Goal: Information Seeking & Learning: Check status

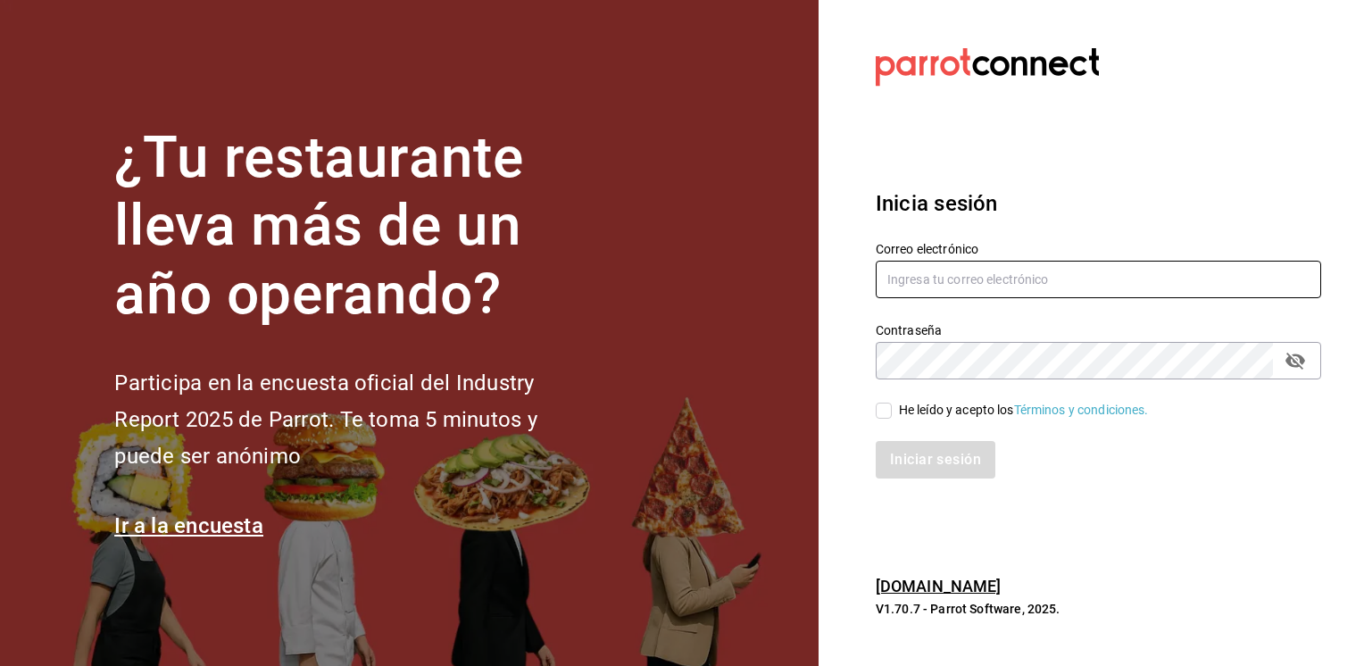
type input "[EMAIL_ADDRESS][PERSON_NAME][DOMAIN_NAME]"
click at [884, 406] on input "He leído y acepto los Términos y condiciones." at bounding box center [884, 411] width 16 height 16
checkbox input "true"
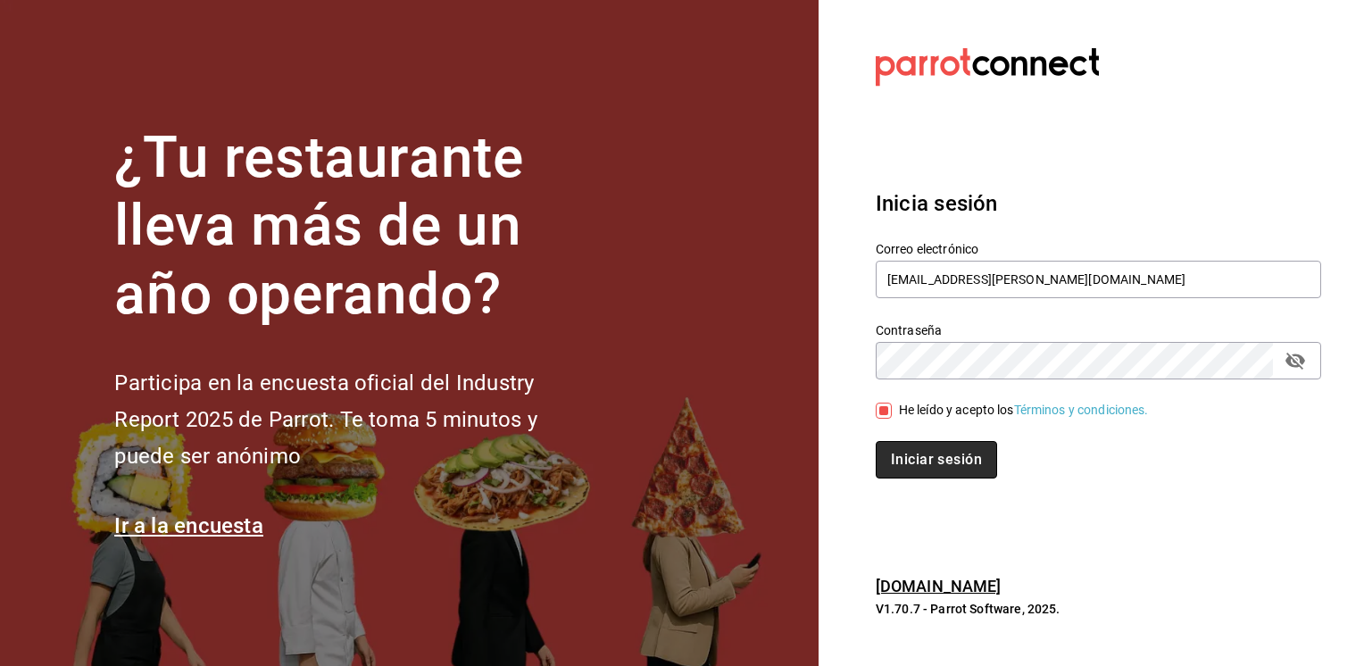
click at [939, 453] on button "Iniciar sesión" at bounding box center [936, 459] width 121 height 37
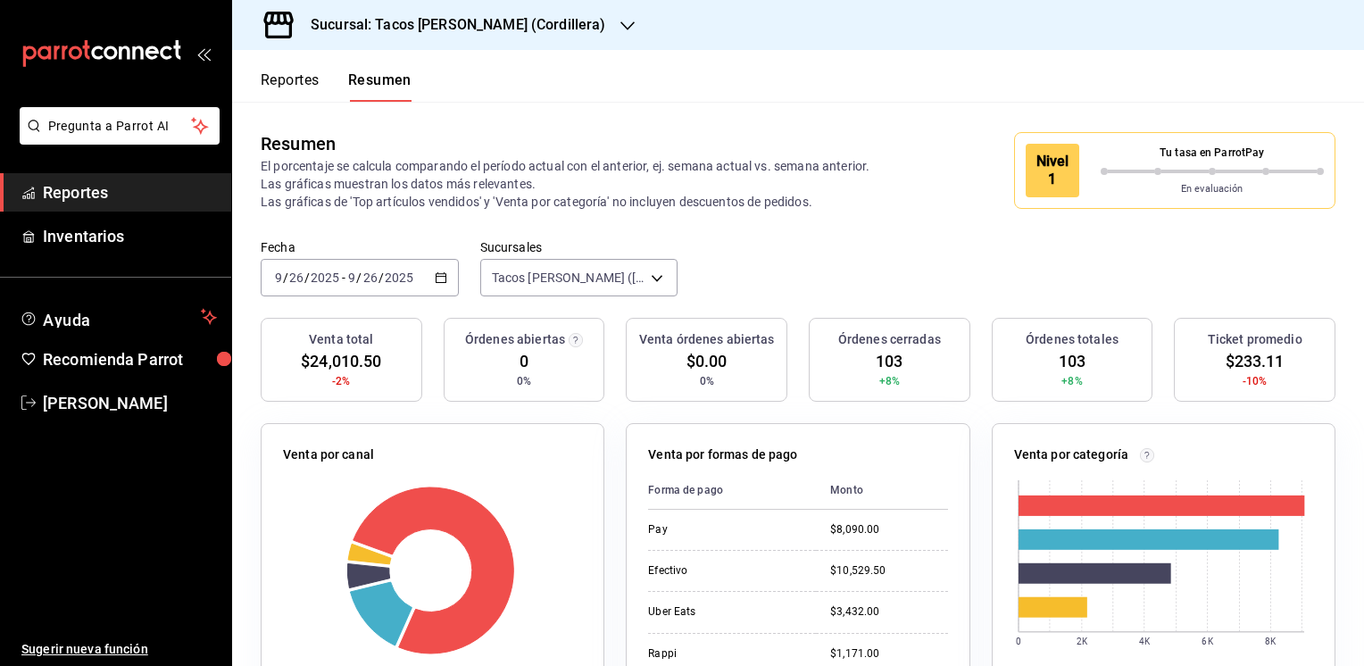
click at [620, 29] on icon "button" at bounding box center [627, 25] width 14 height 9
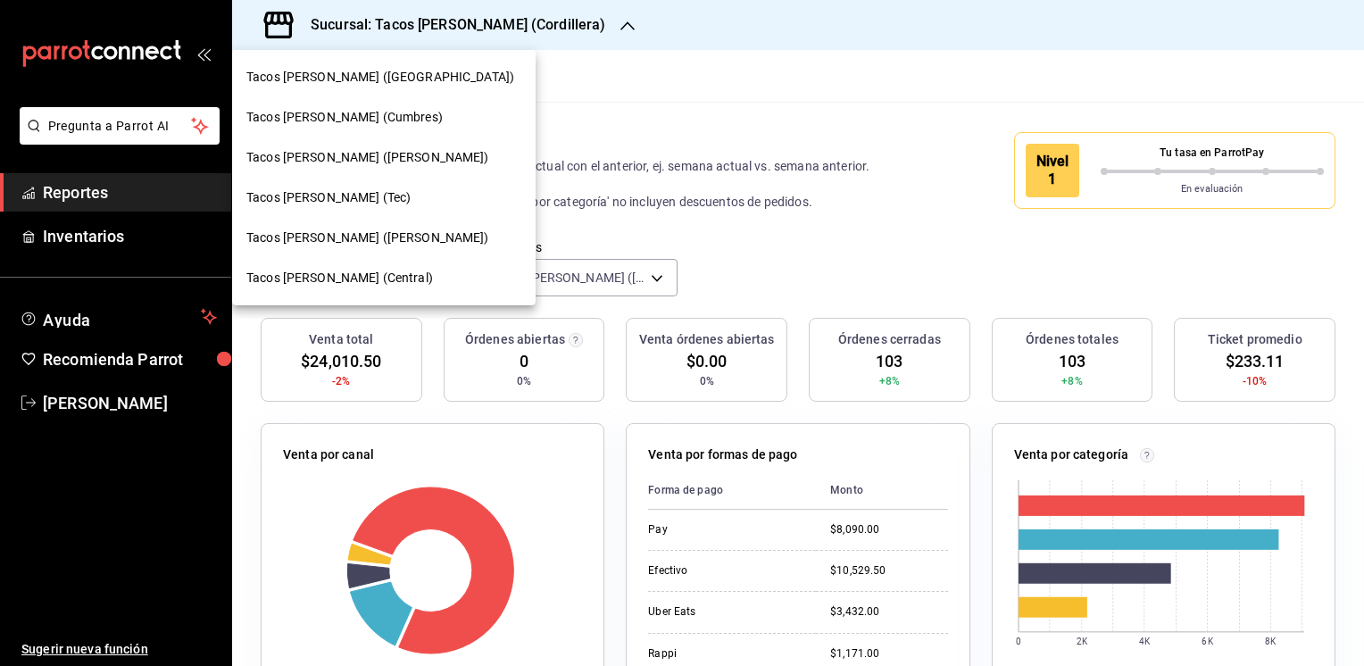
click at [351, 231] on span "Tacos [PERSON_NAME] ([PERSON_NAME])" at bounding box center [367, 237] width 243 height 19
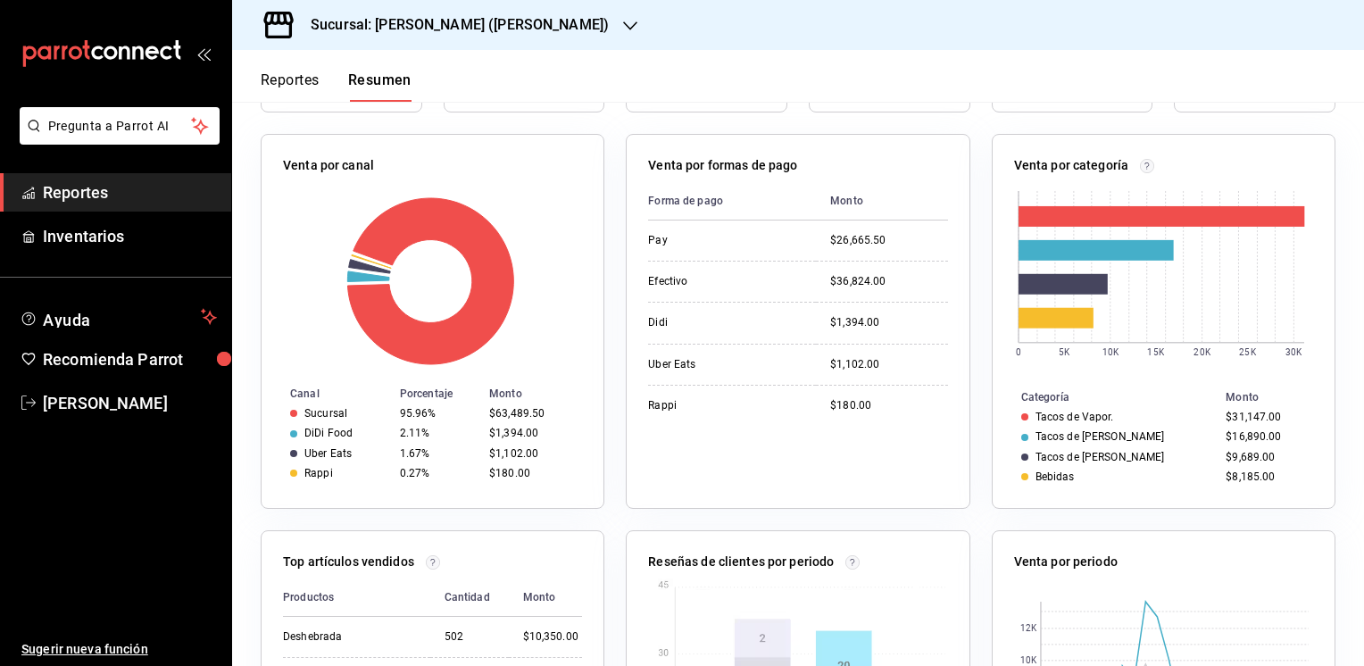
scroll to position [289, 0]
click at [276, 76] on button "Reportes" at bounding box center [290, 86] width 59 height 30
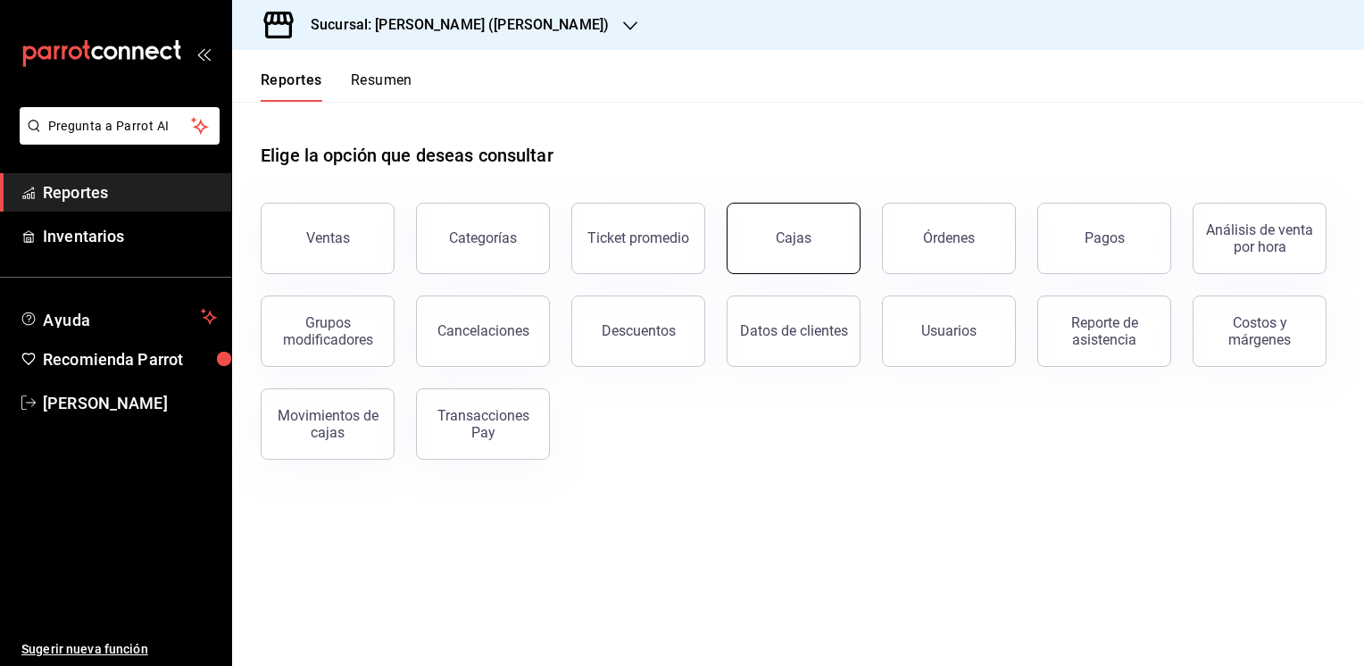
click at [778, 224] on link "Cajas" at bounding box center [794, 238] width 134 height 71
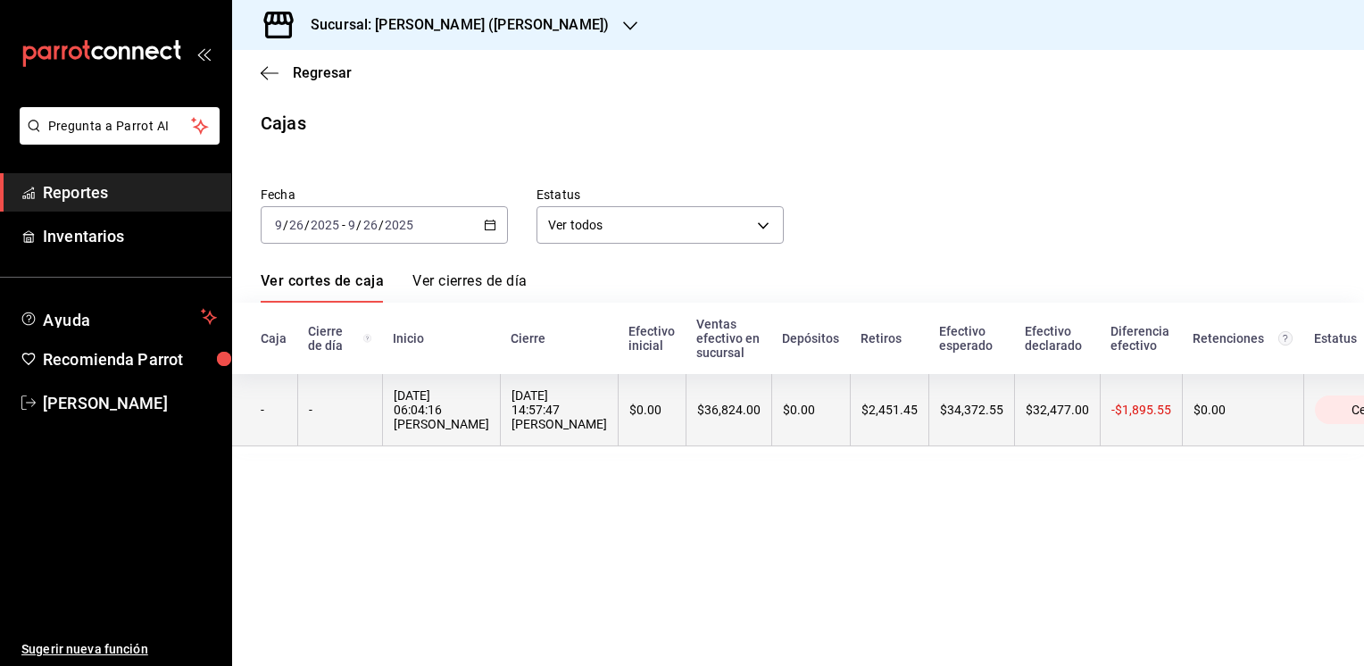
click at [854, 417] on th "$2,451.45" at bounding box center [889, 410] width 79 height 72
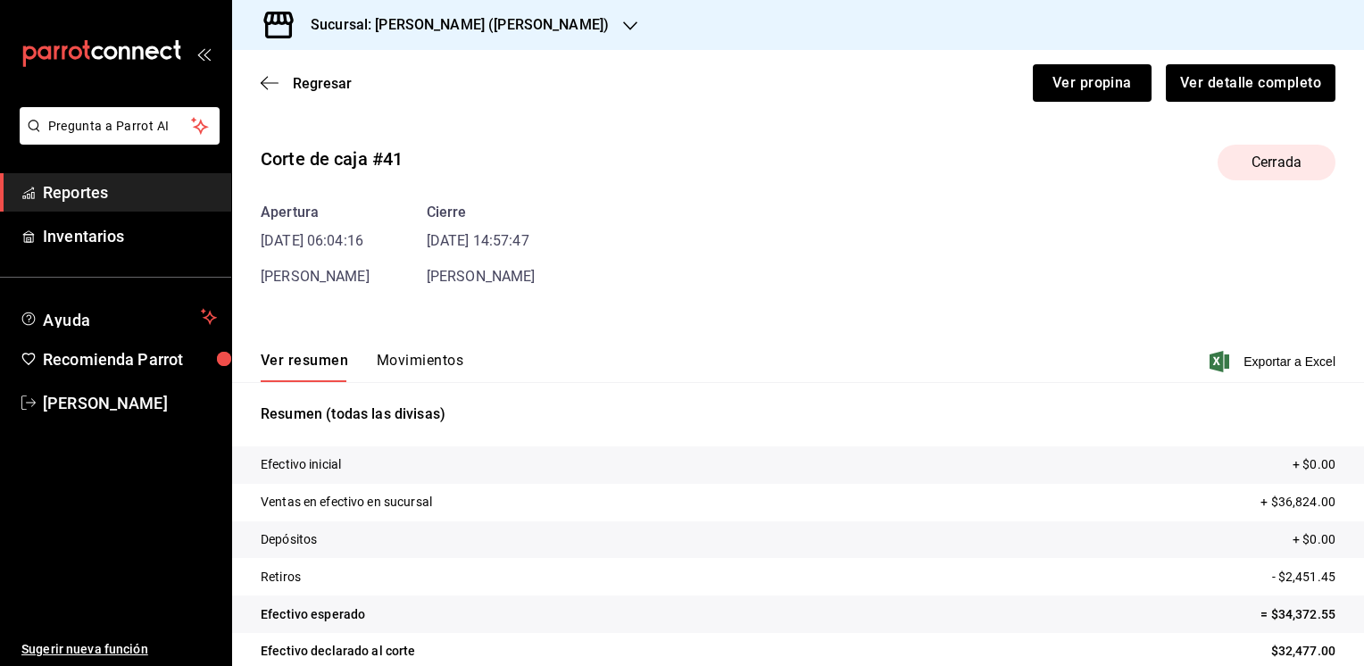
click at [420, 359] on button "Movimientos" at bounding box center [420, 367] width 87 height 30
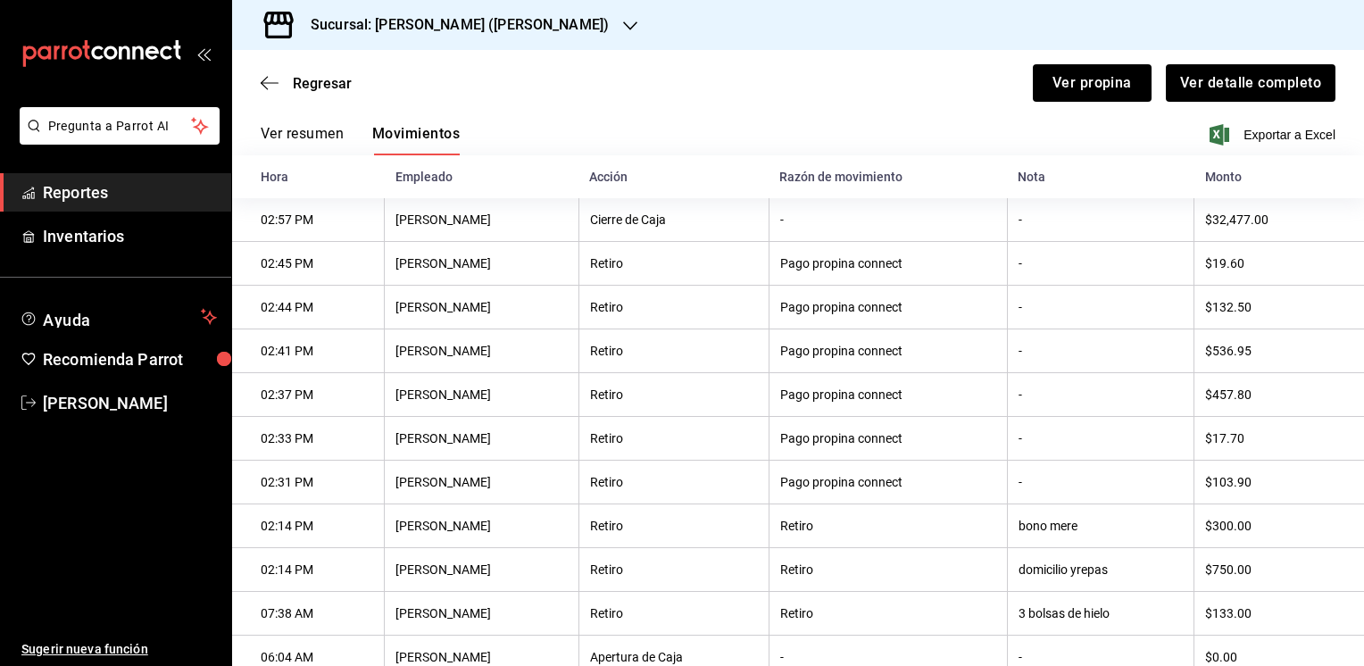
scroll to position [289, 0]
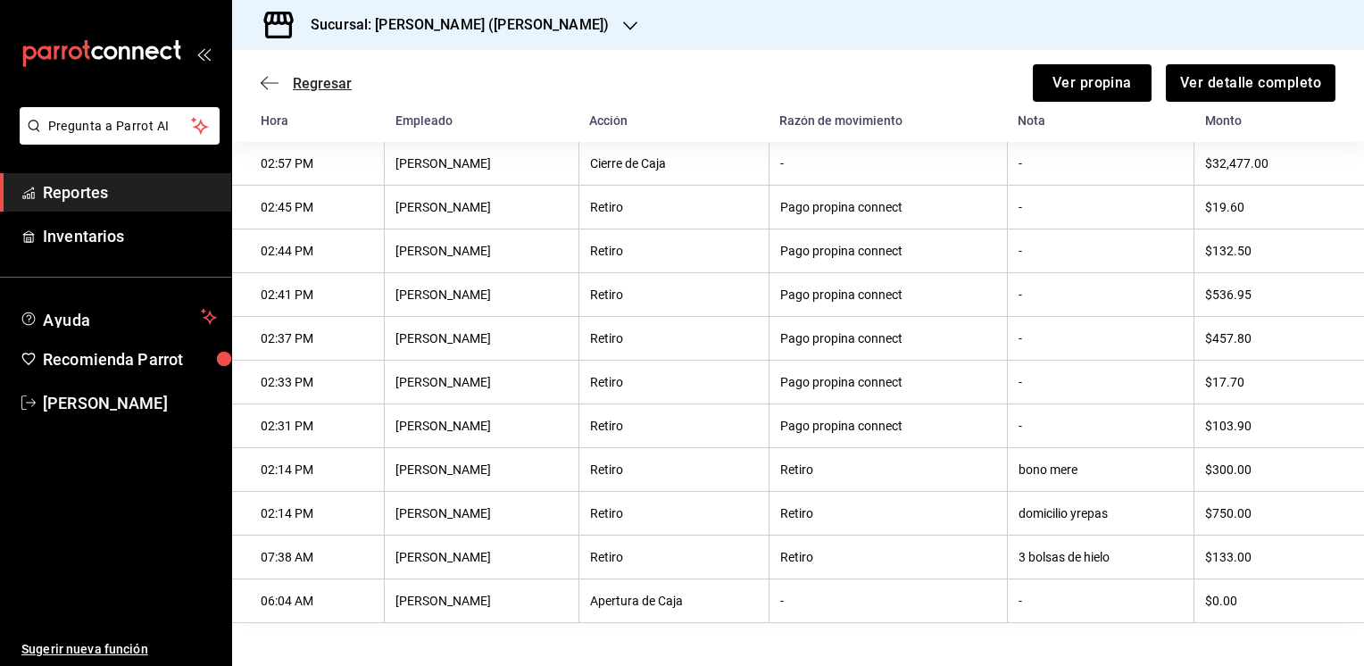
click at [328, 84] on span "Regresar" at bounding box center [322, 83] width 59 height 17
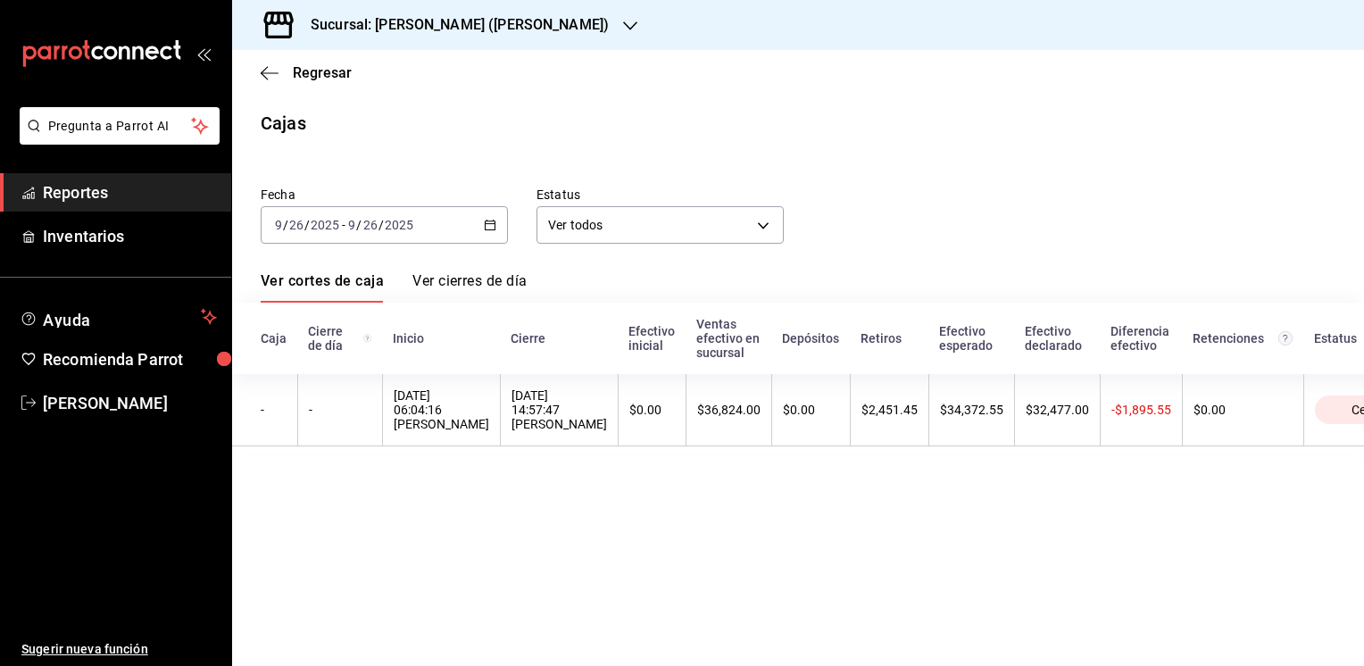
click at [818, 453] on div "Caja Cierre de día Inicio Cierre Efectivo inicial Ventas efectivo en sucursal D…" at bounding box center [798, 378] width 1132 height 151
click at [623, 24] on icon "button" at bounding box center [630, 26] width 14 height 14
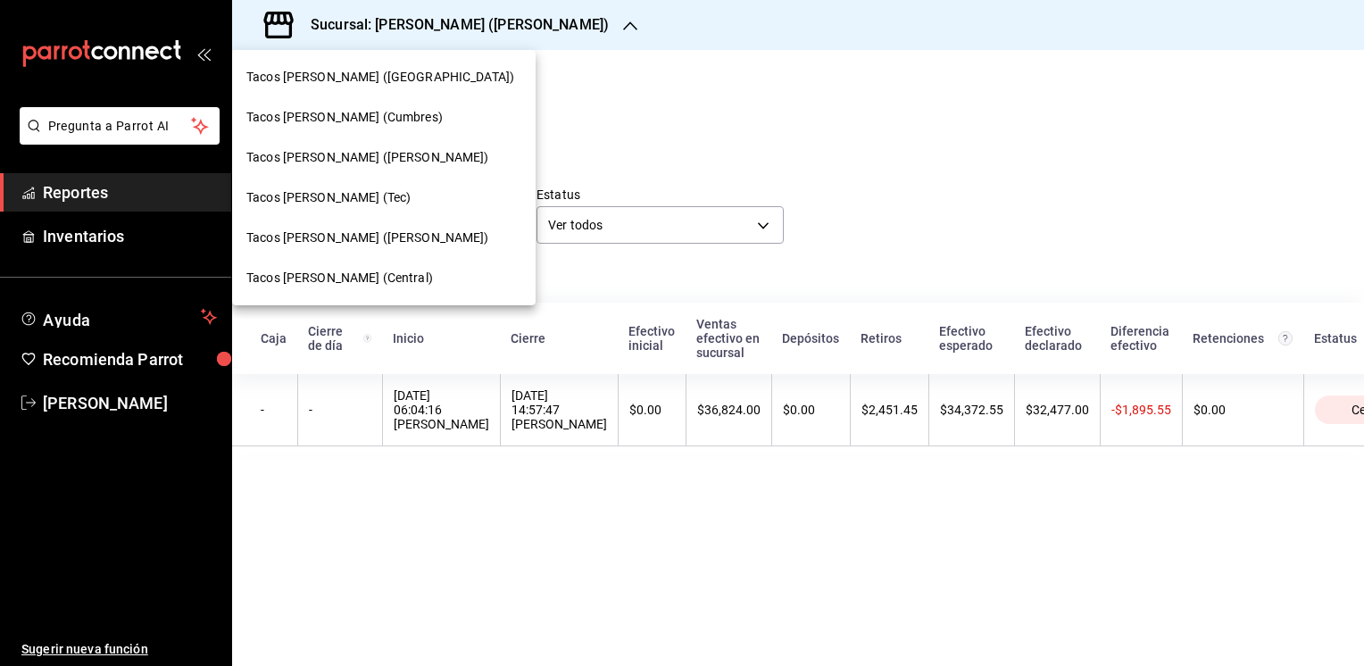
click at [346, 281] on span "Tacos [PERSON_NAME] (Central)" at bounding box center [339, 278] width 187 height 19
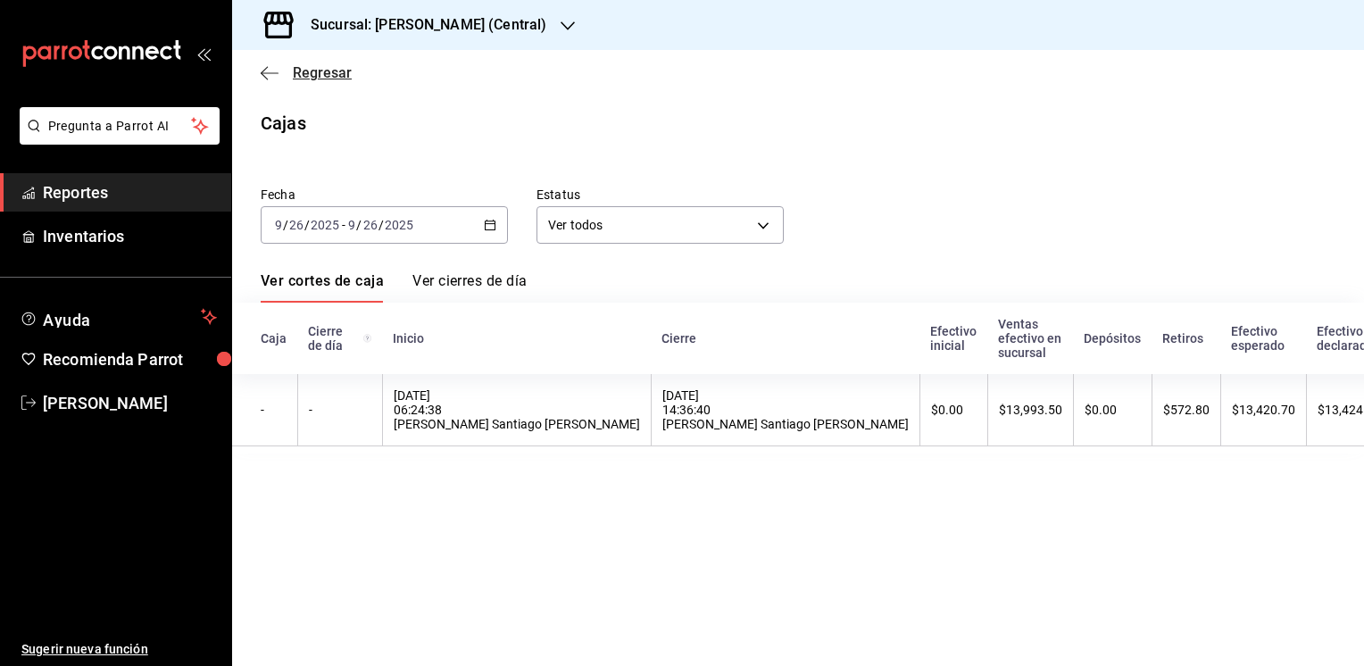
click at [323, 74] on span "Regresar" at bounding box center [322, 72] width 59 height 17
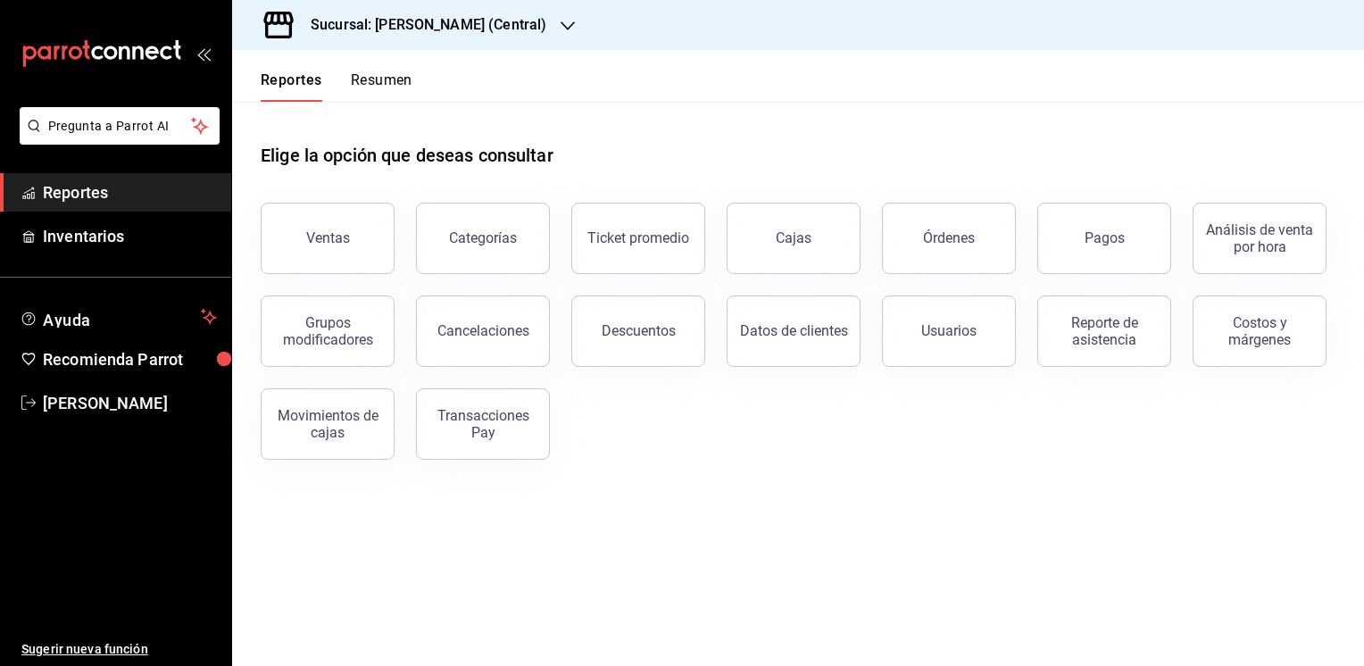
click at [382, 71] on button "Resumen" at bounding box center [382, 86] width 62 height 30
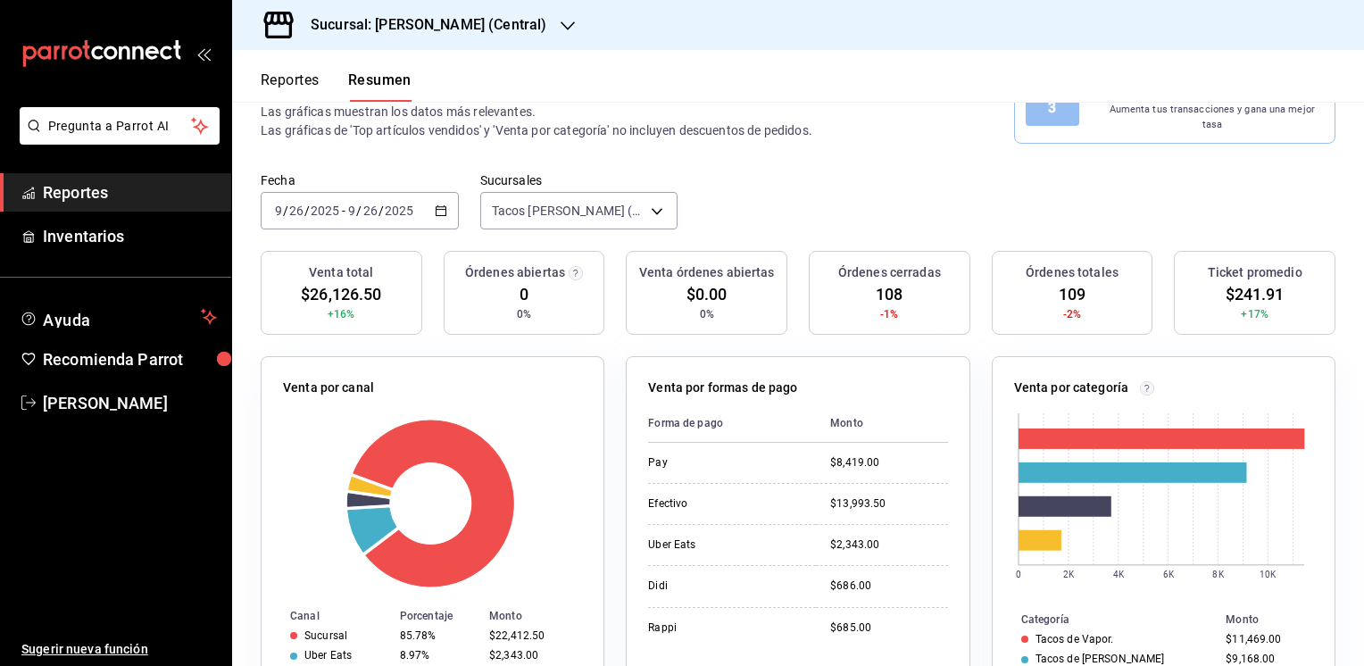
scroll to position [72, 0]
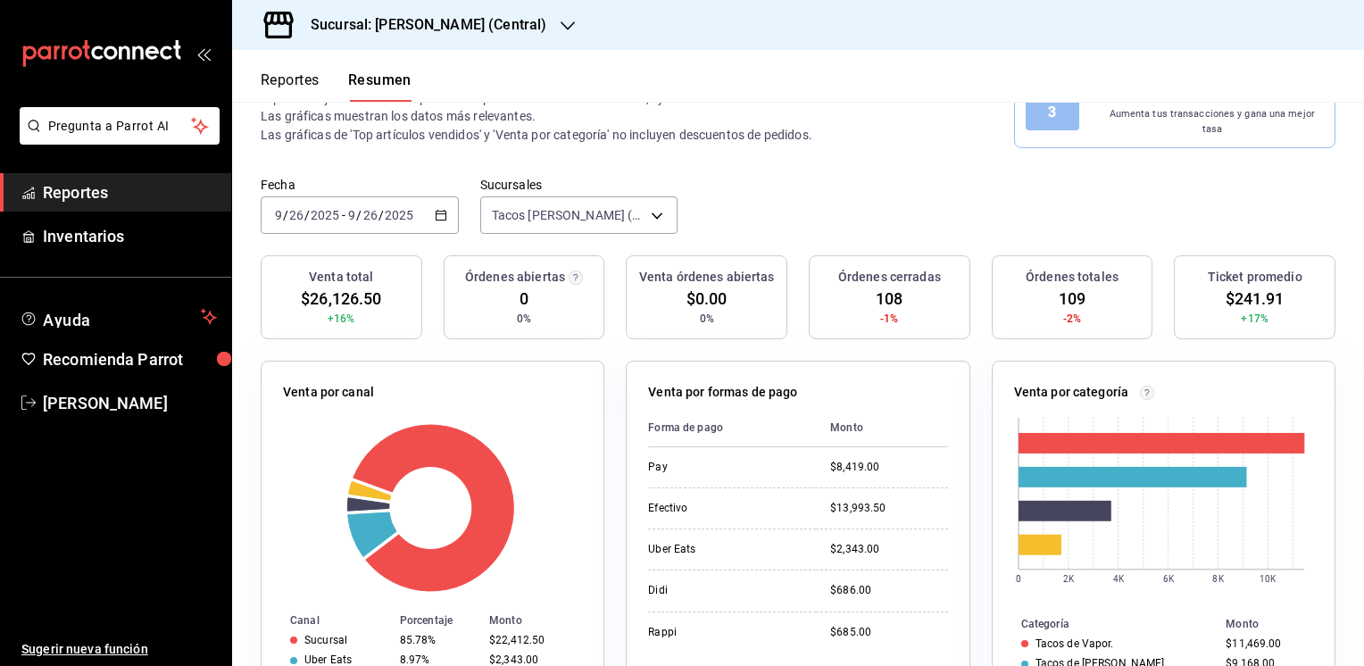
click at [304, 80] on button "Reportes" at bounding box center [290, 86] width 59 height 30
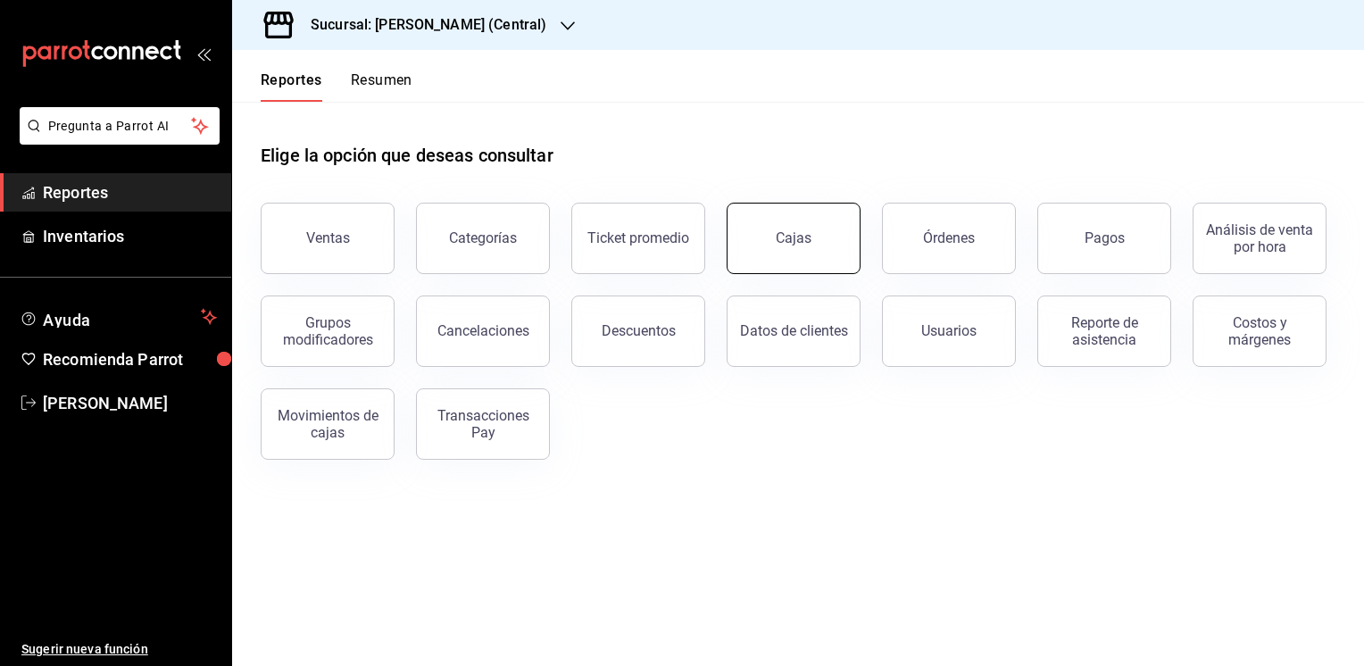
click at [795, 250] on link "Cajas" at bounding box center [794, 238] width 134 height 71
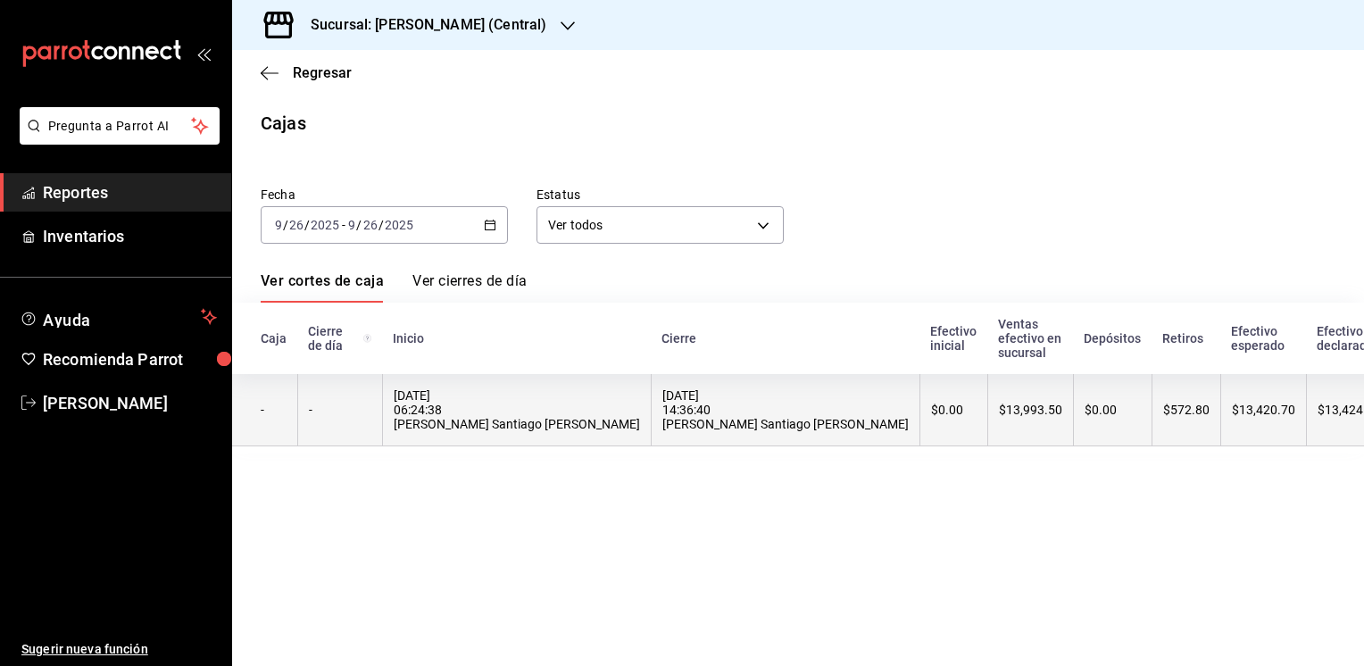
click at [987, 434] on th "$13,993.50" at bounding box center [1030, 410] width 86 height 72
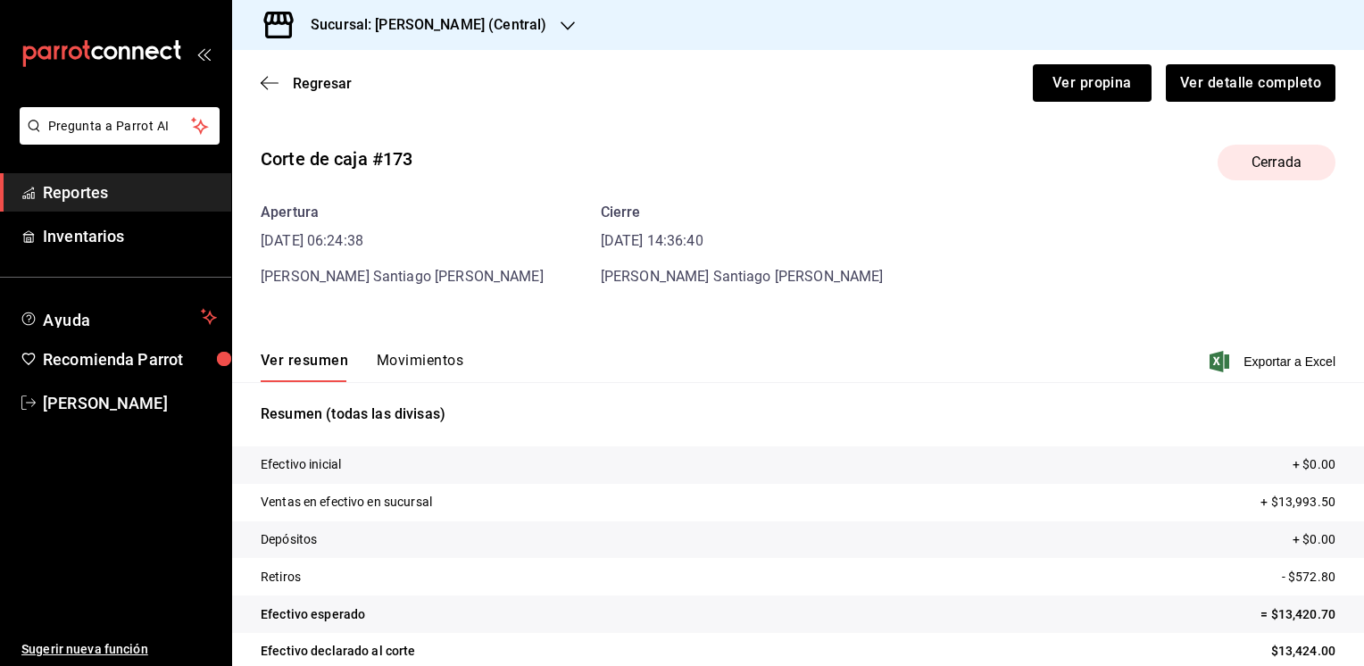
click at [406, 359] on button "Movimientos" at bounding box center [420, 367] width 87 height 30
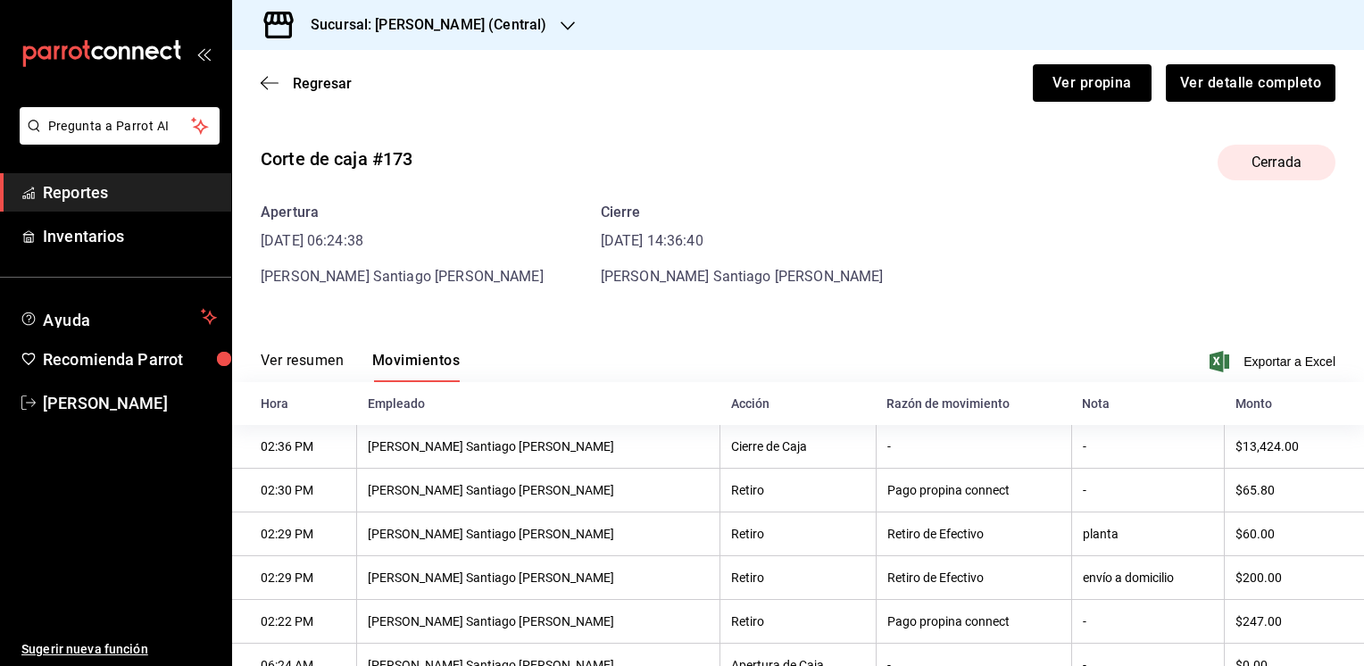
scroll to position [68, 0]
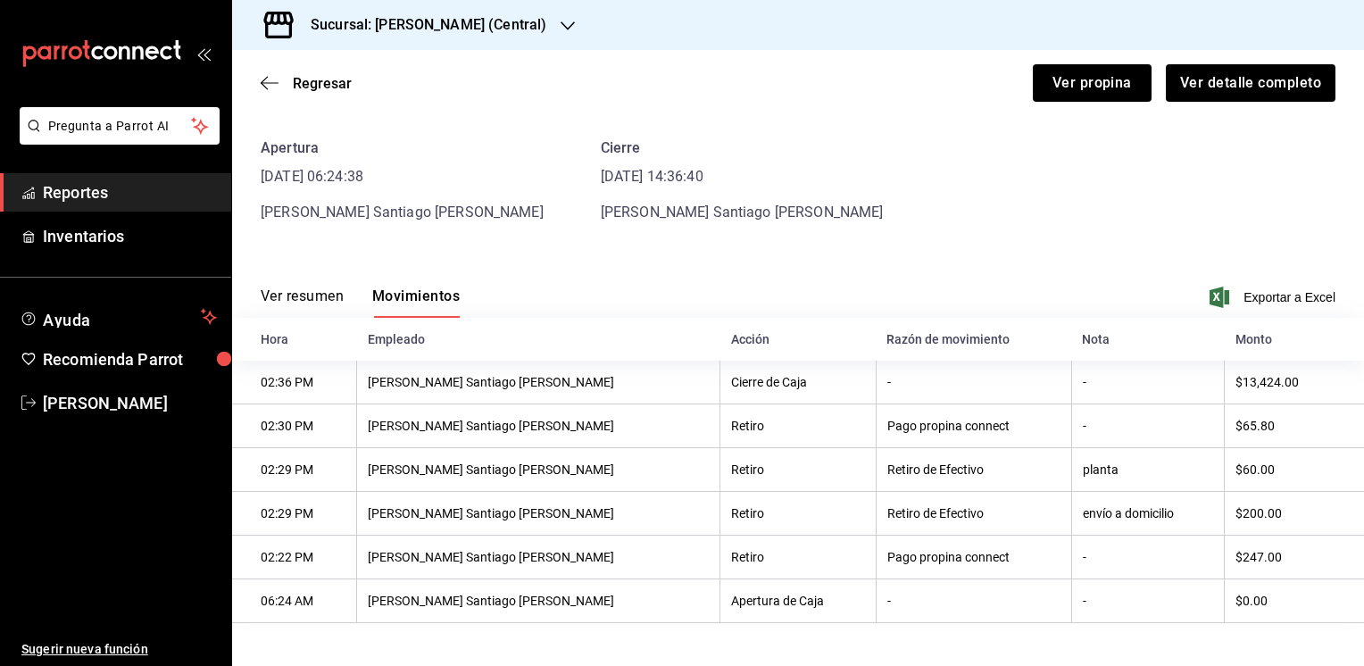
click at [300, 293] on button "Ver resumen" at bounding box center [302, 302] width 83 height 30
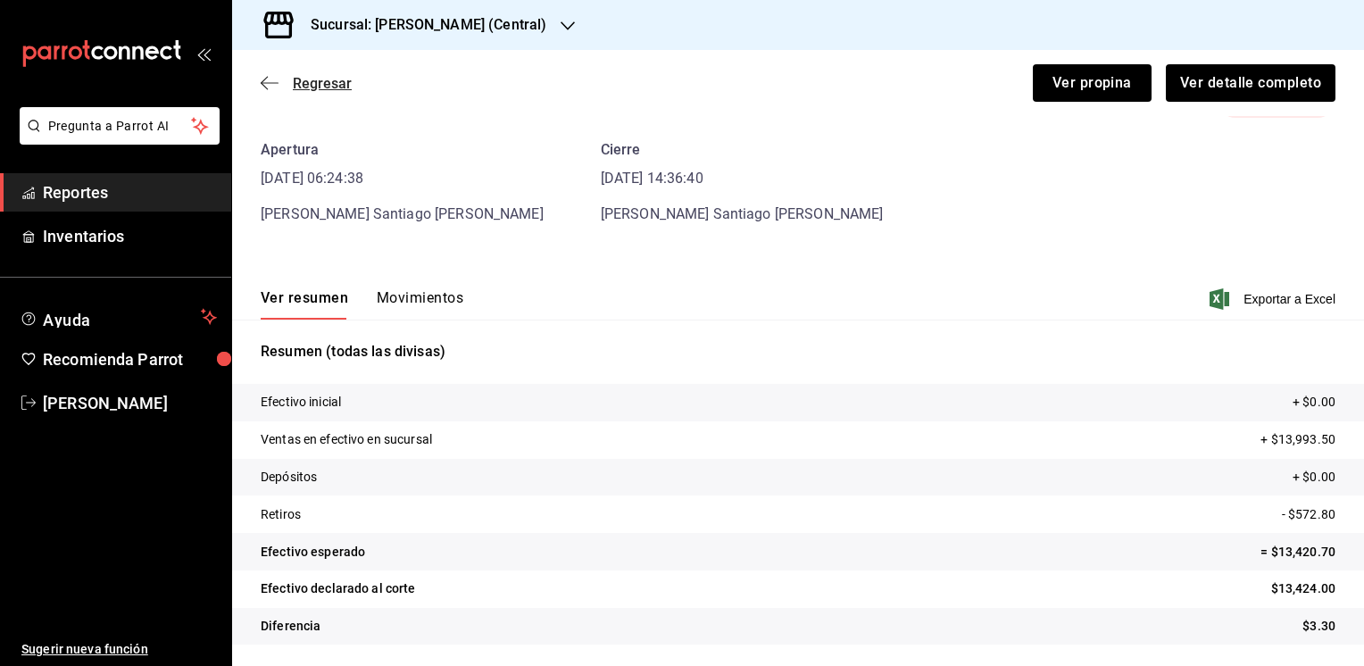
click at [307, 77] on span "Regresar" at bounding box center [322, 83] width 59 height 17
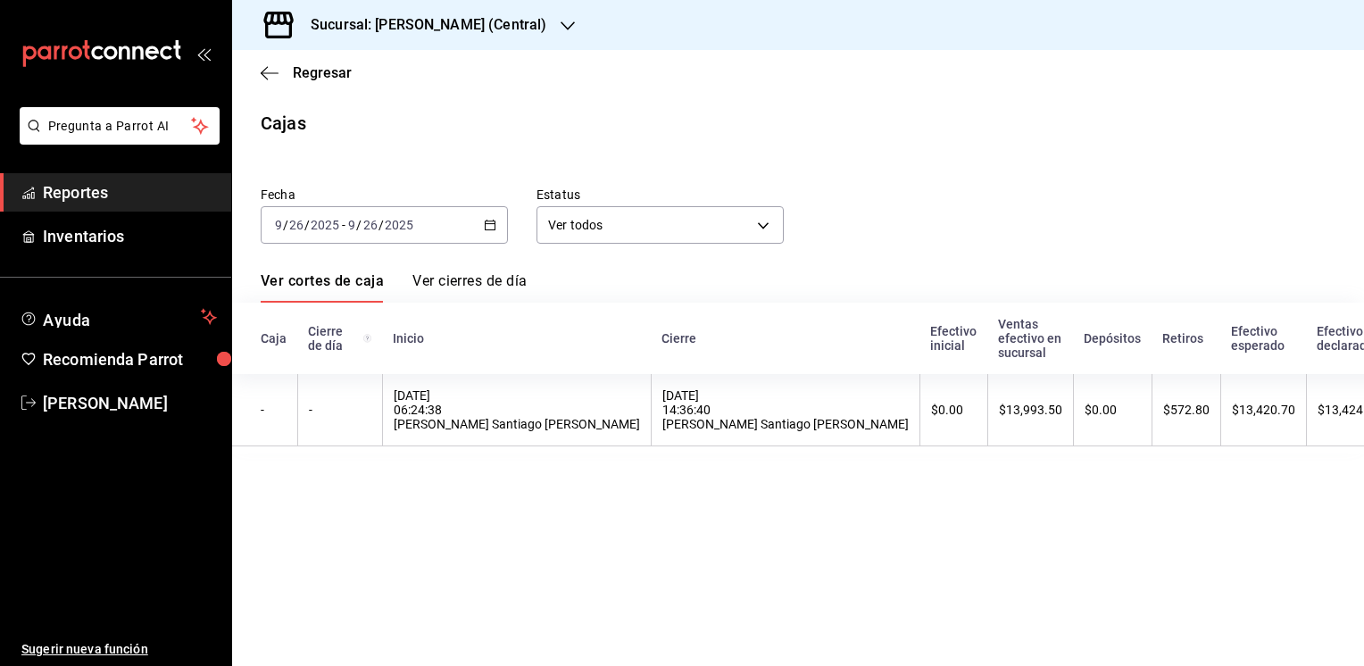
click at [564, 25] on icon "button" at bounding box center [568, 26] width 14 height 14
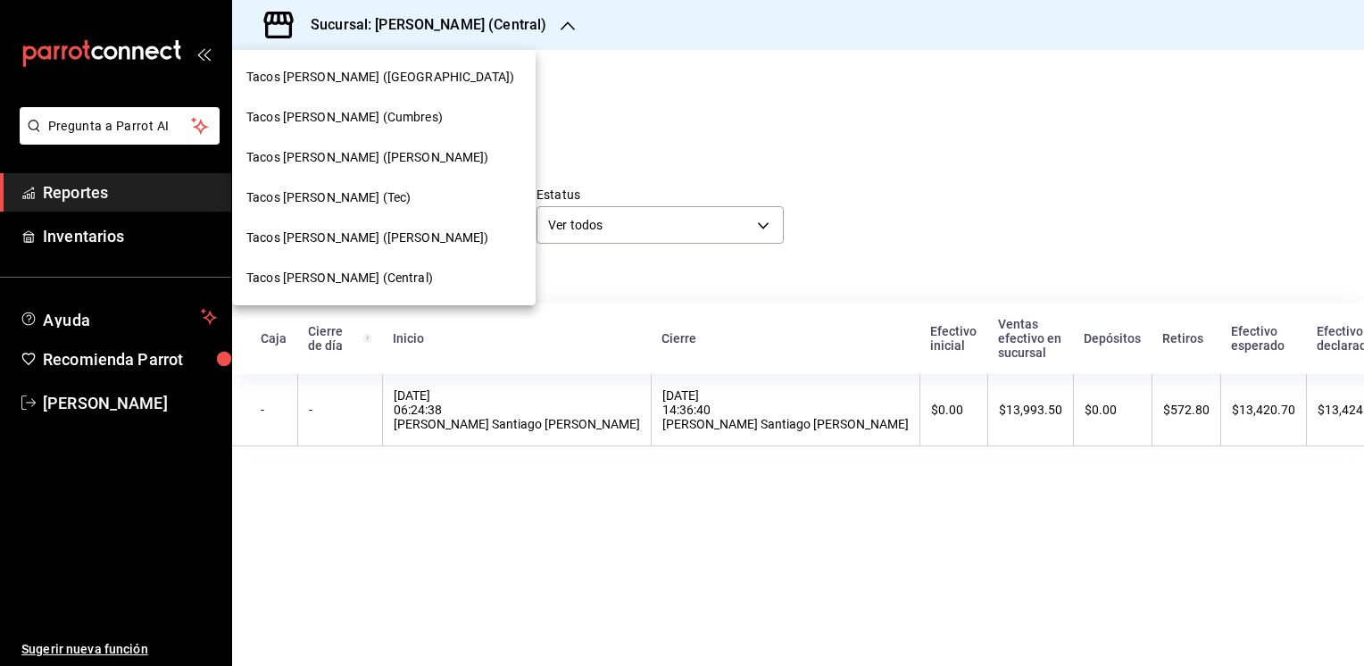
click at [356, 204] on span "Tacos [PERSON_NAME] (Tec)" at bounding box center [328, 197] width 164 height 19
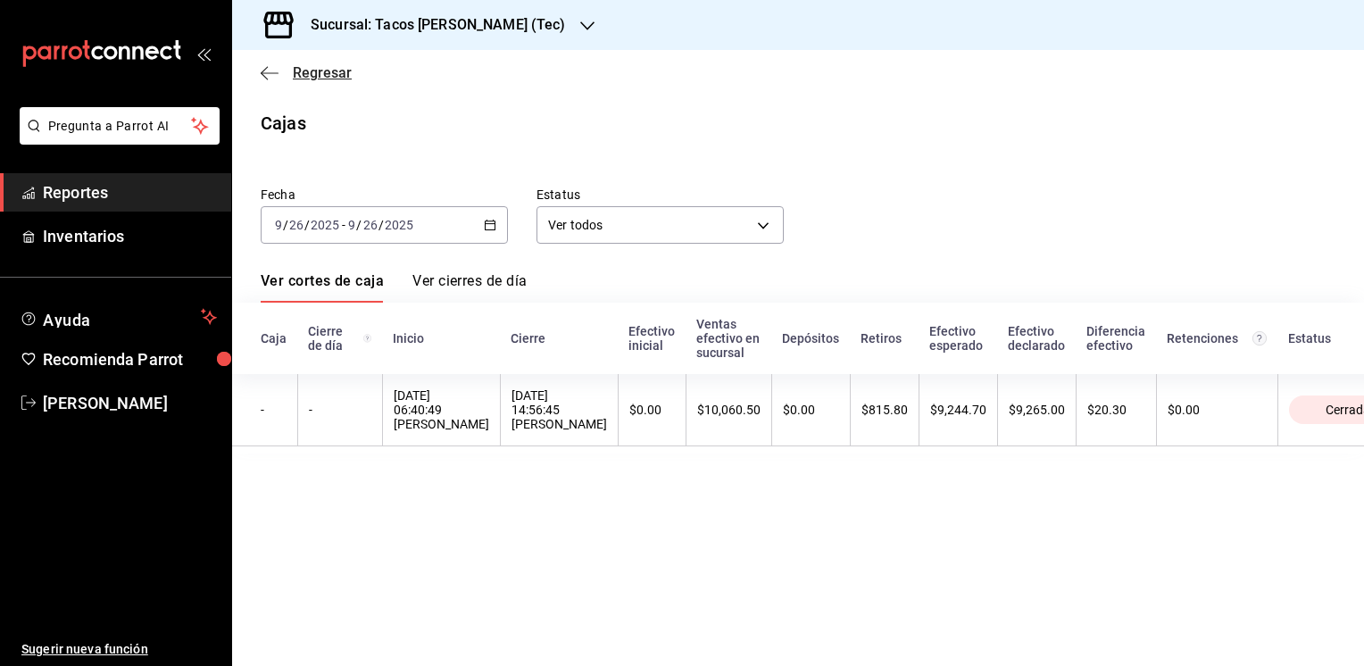
click at [306, 76] on span "Regresar" at bounding box center [322, 72] width 59 height 17
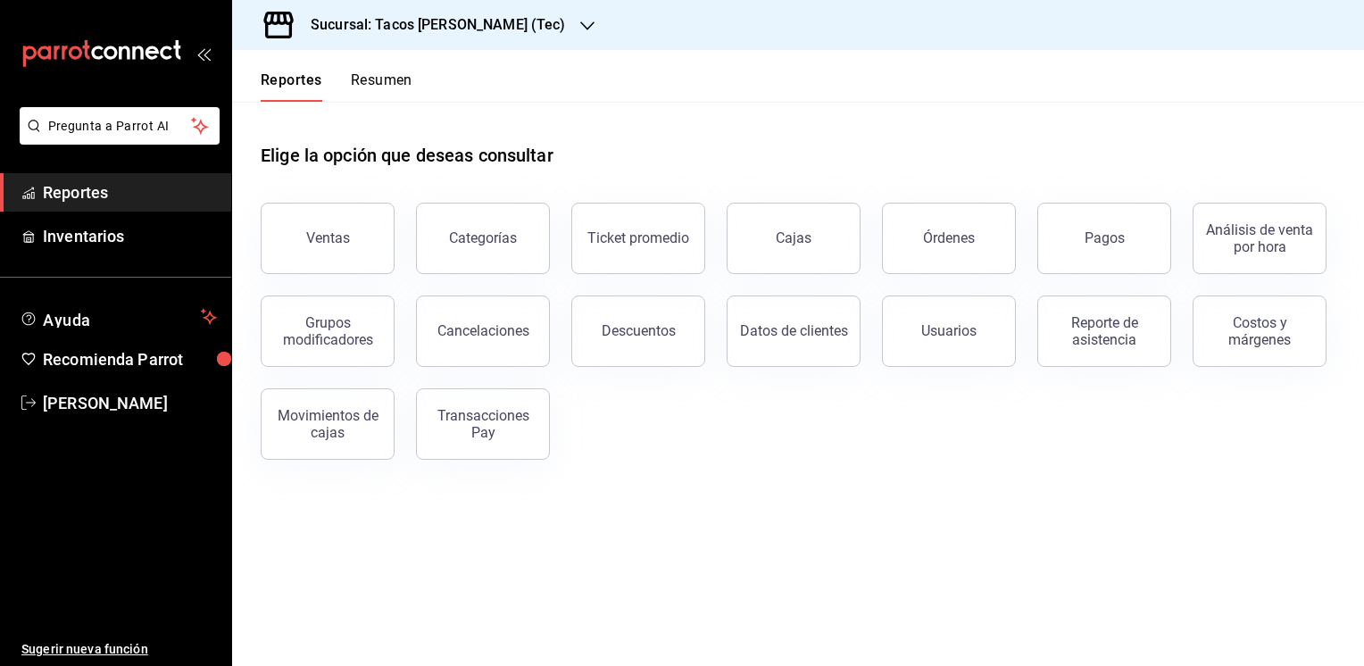
click at [388, 83] on button "Resumen" at bounding box center [382, 86] width 62 height 30
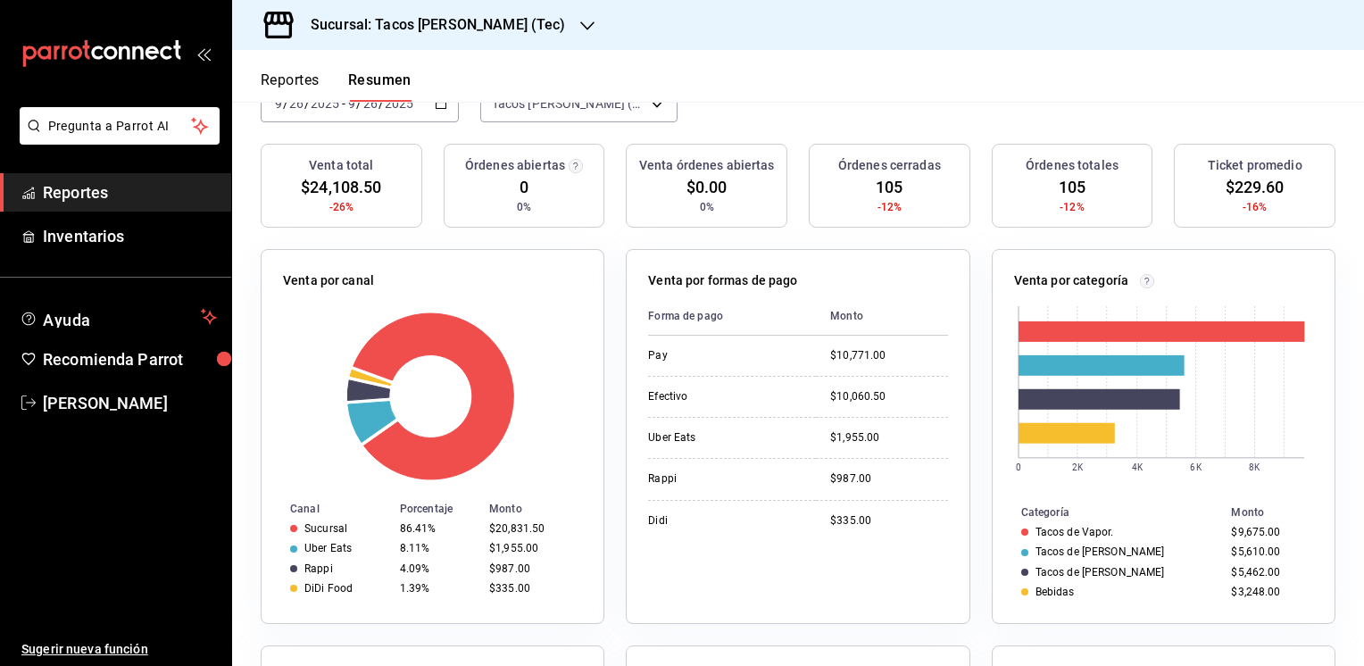
scroll to position [286, 0]
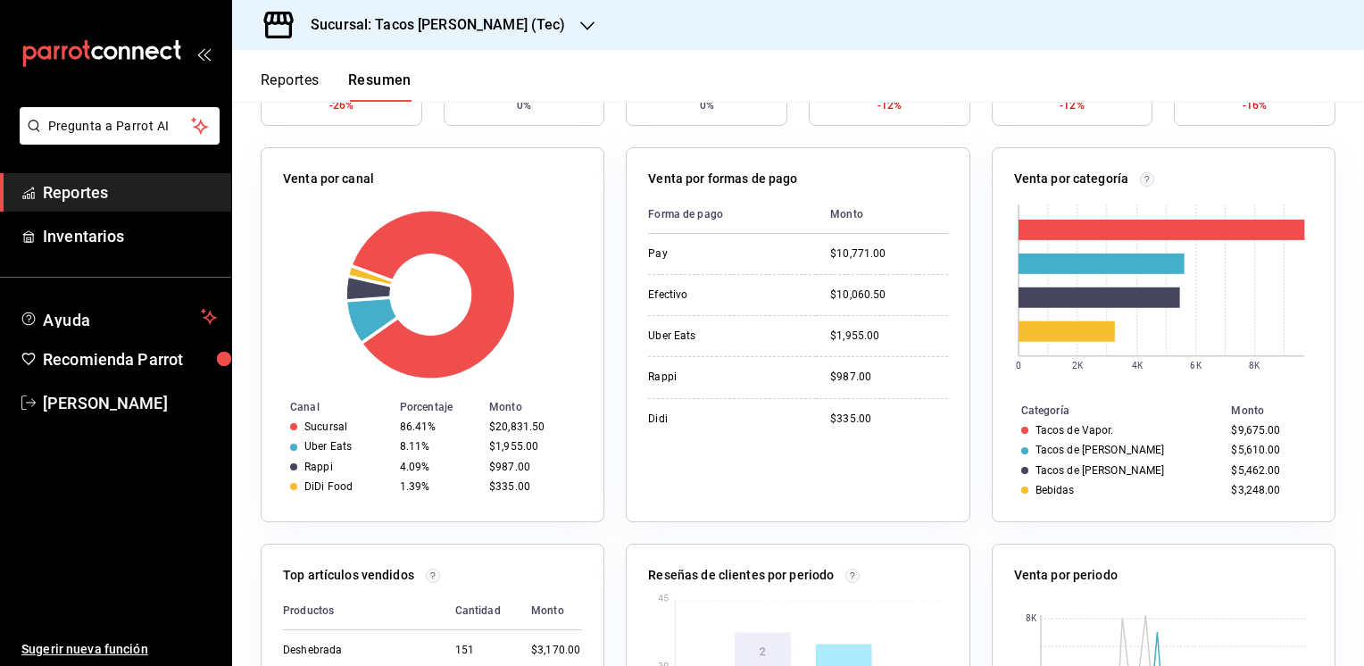
click at [291, 76] on button "Reportes" at bounding box center [290, 86] width 59 height 30
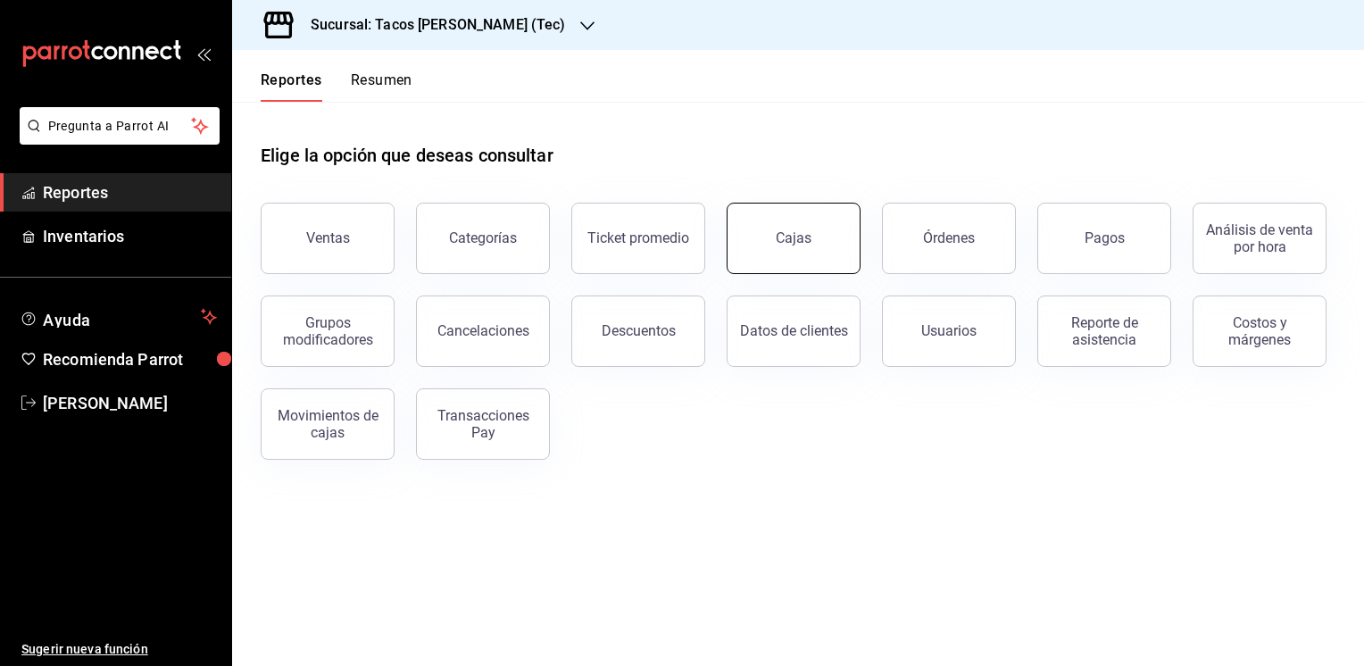
click at [778, 217] on link "Cajas" at bounding box center [794, 238] width 134 height 71
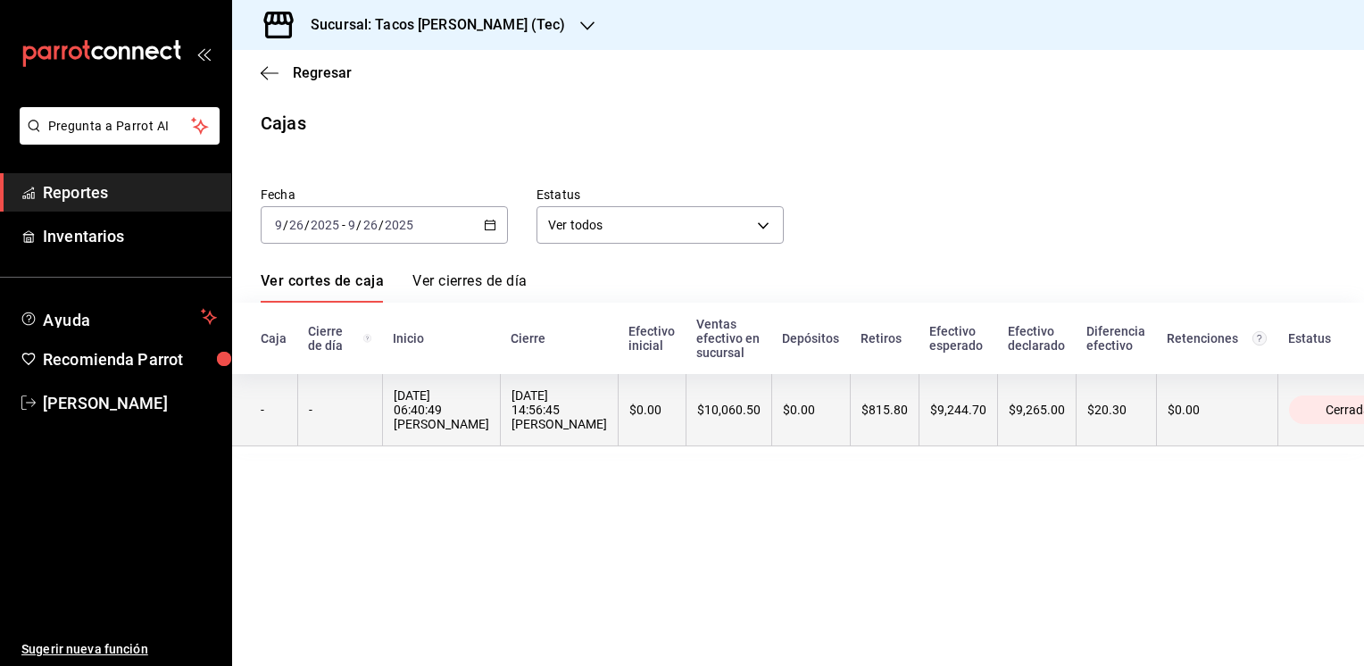
click at [997, 402] on th "$9,244.70" at bounding box center [957, 410] width 79 height 72
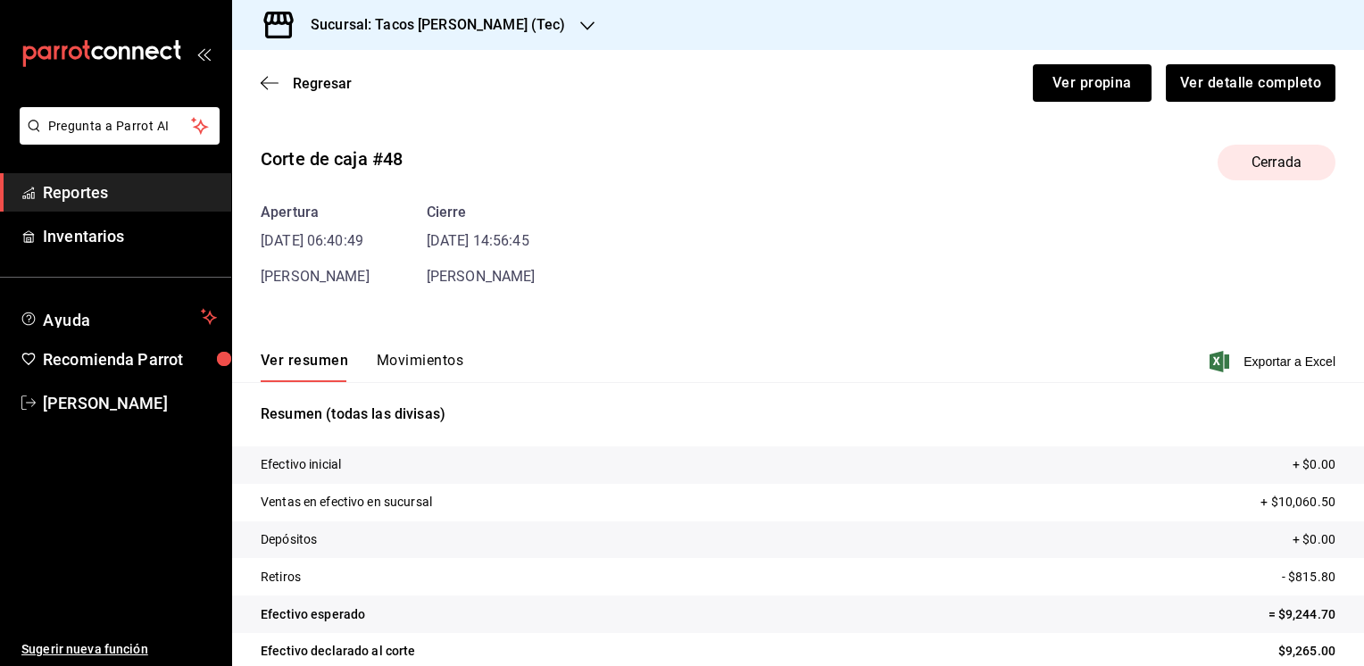
click at [443, 355] on button "Movimientos" at bounding box center [420, 367] width 87 height 30
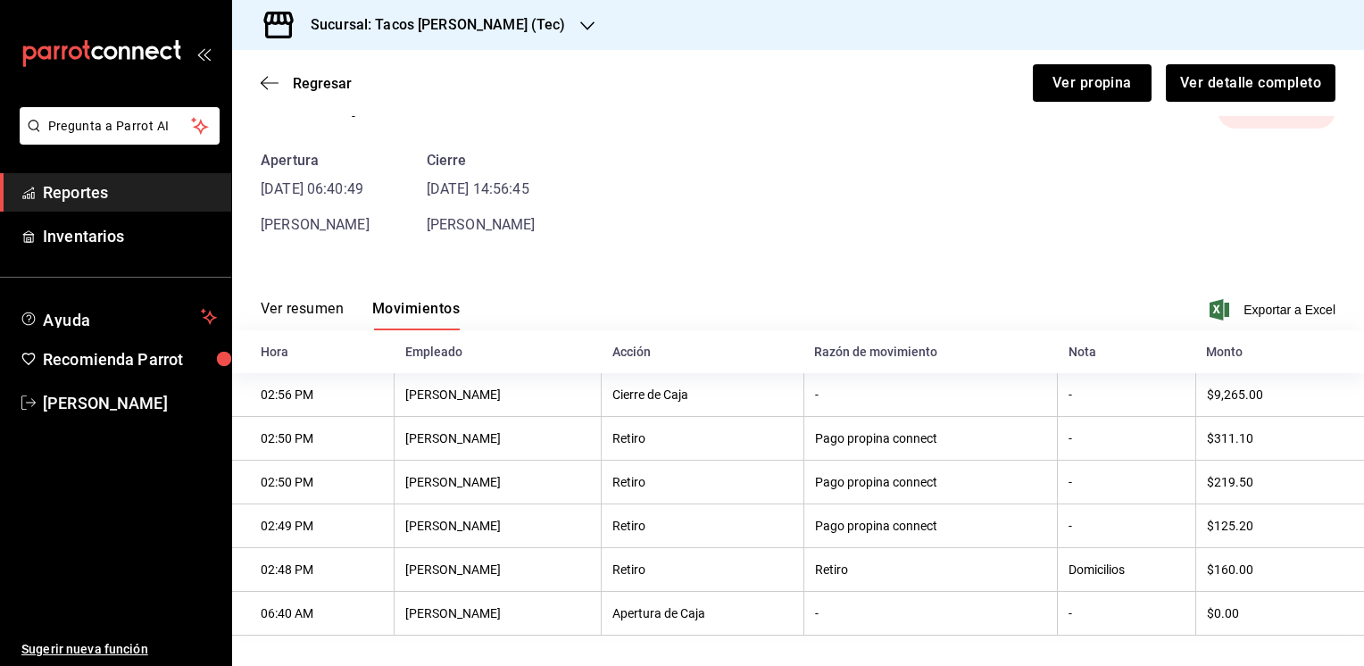
scroll to position [68, 0]
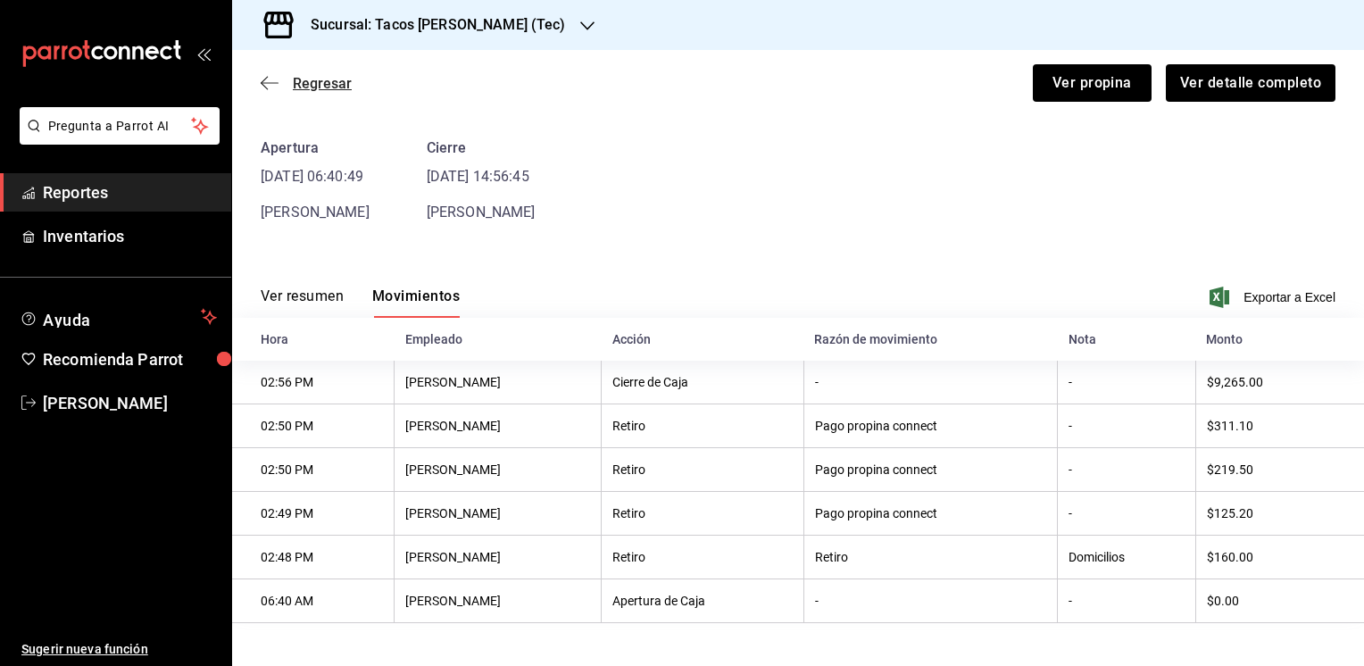
click at [320, 80] on span "Regresar" at bounding box center [322, 83] width 59 height 17
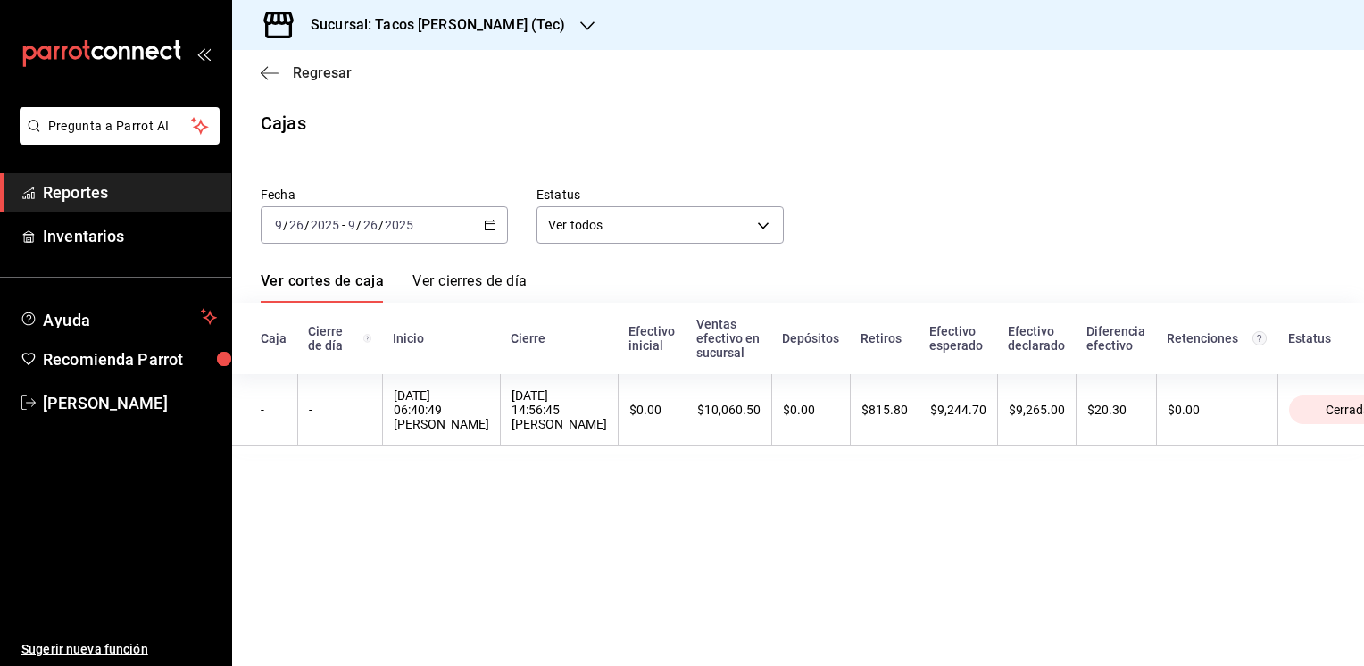
click at [264, 65] on icon "button" at bounding box center [270, 73] width 18 height 16
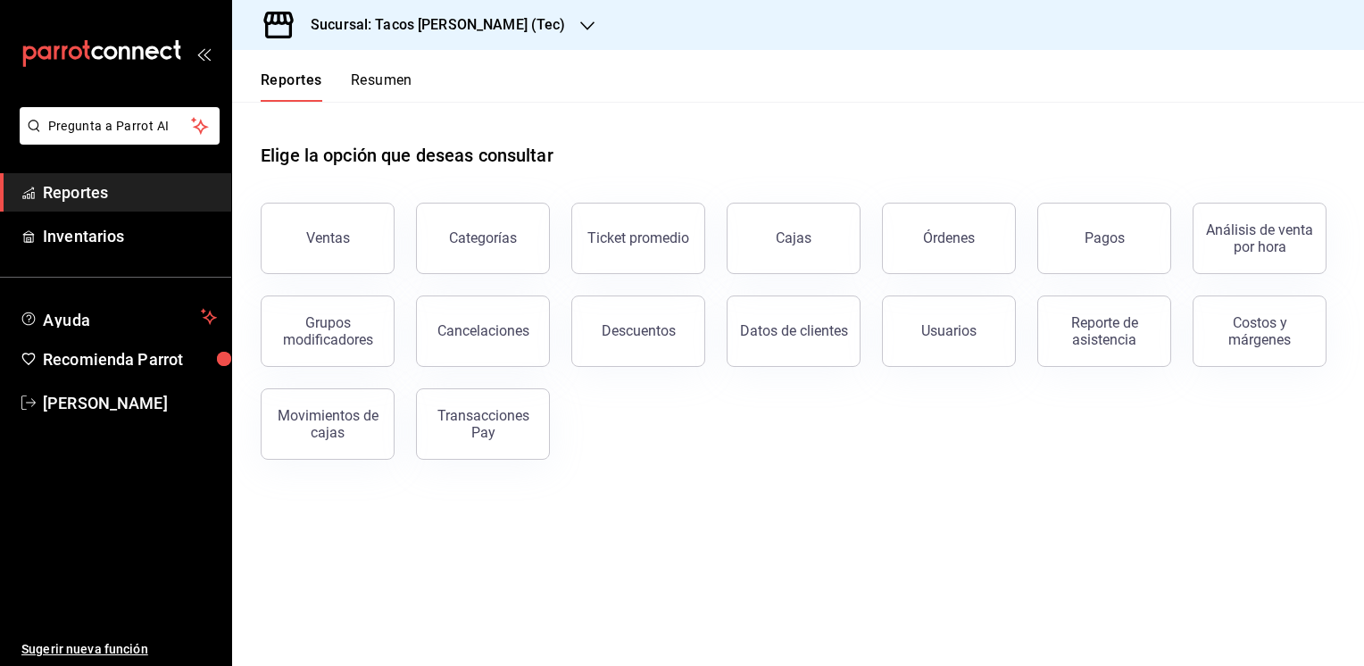
click at [580, 27] on icon "button" at bounding box center [587, 26] width 14 height 14
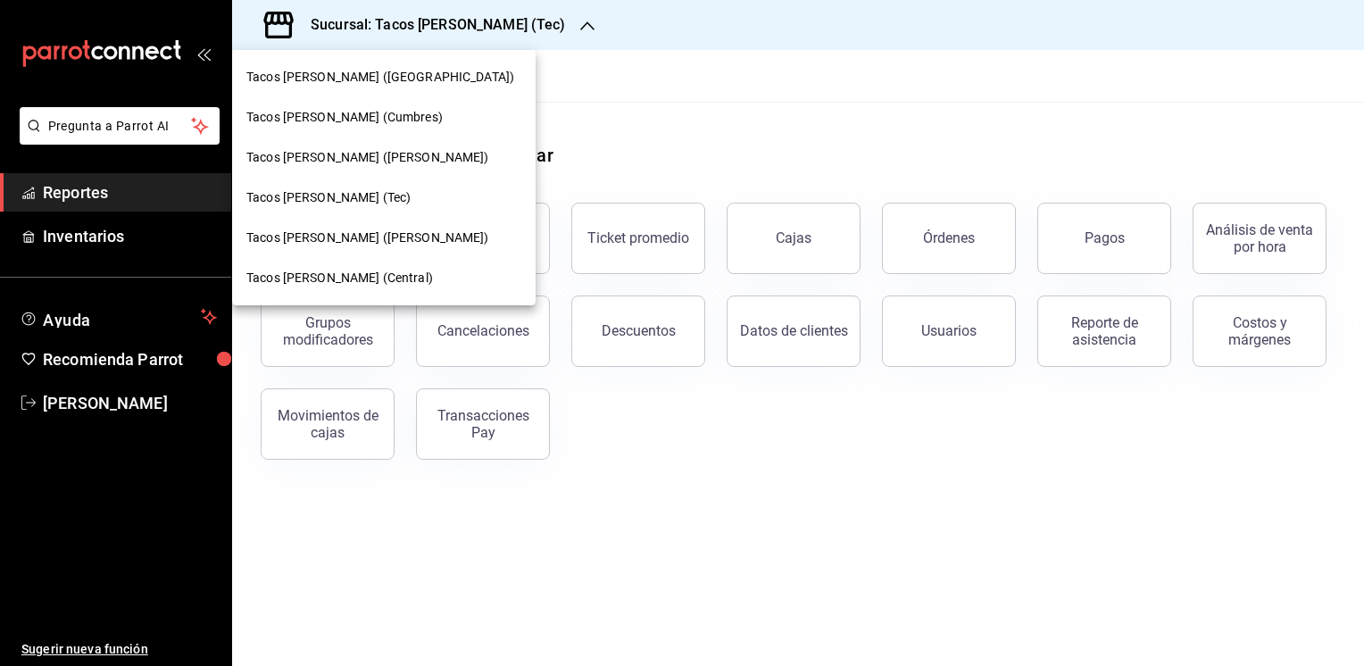
click at [366, 65] on div "Tacos [PERSON_NAME] ([GEOGRAPHIC_DATA])" at bounding box center [383, 77] width 303 height 40
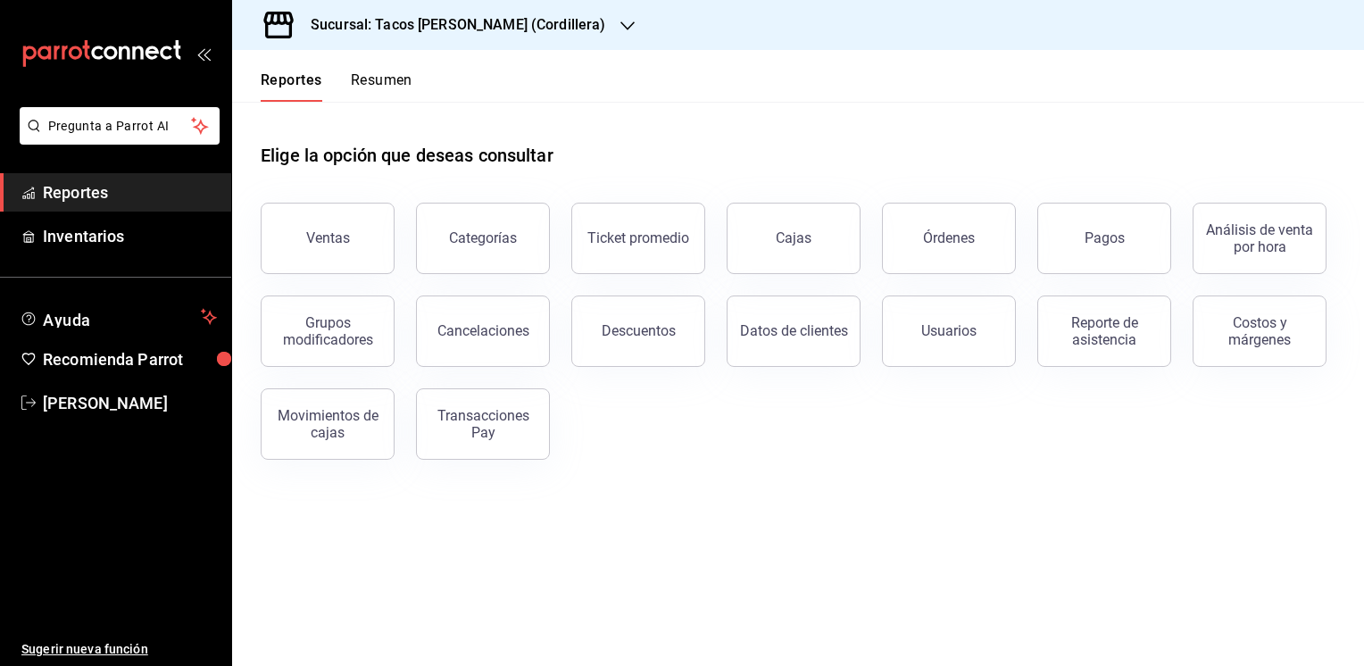
click at [389, 78] on button "Resumen" at bounding box center [382, 86] width 62 height 30
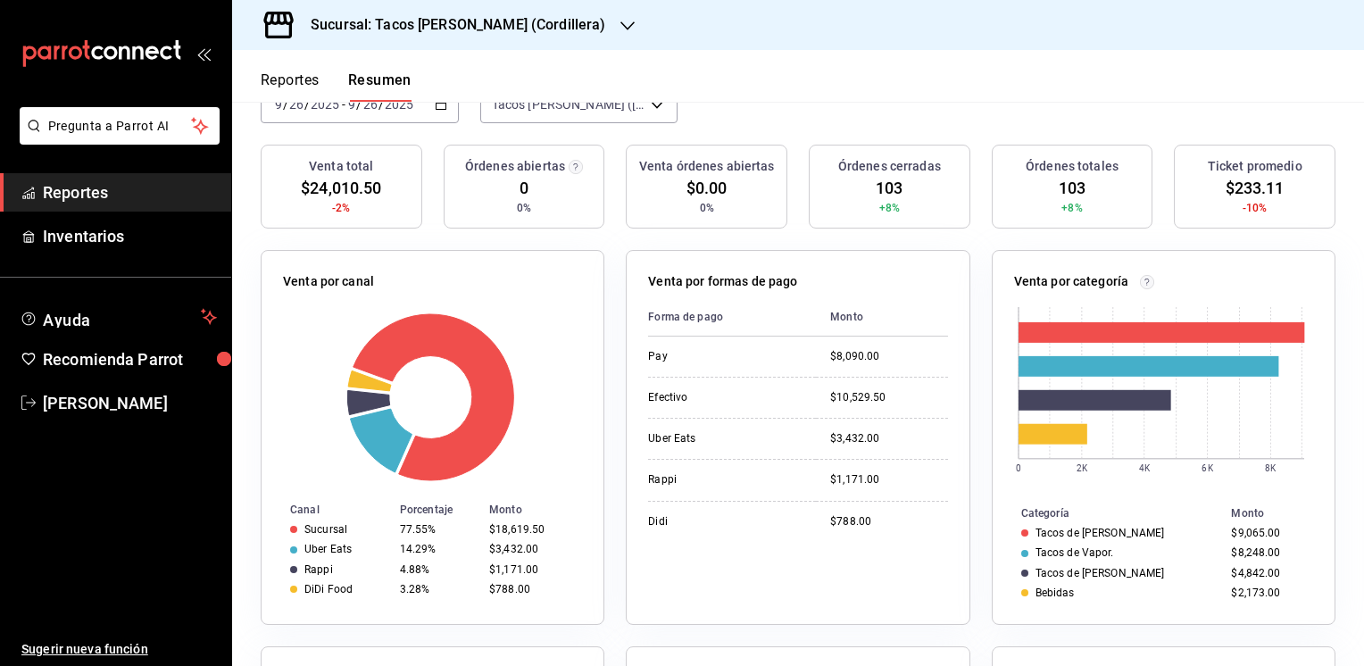
scroll to position [182, 0]
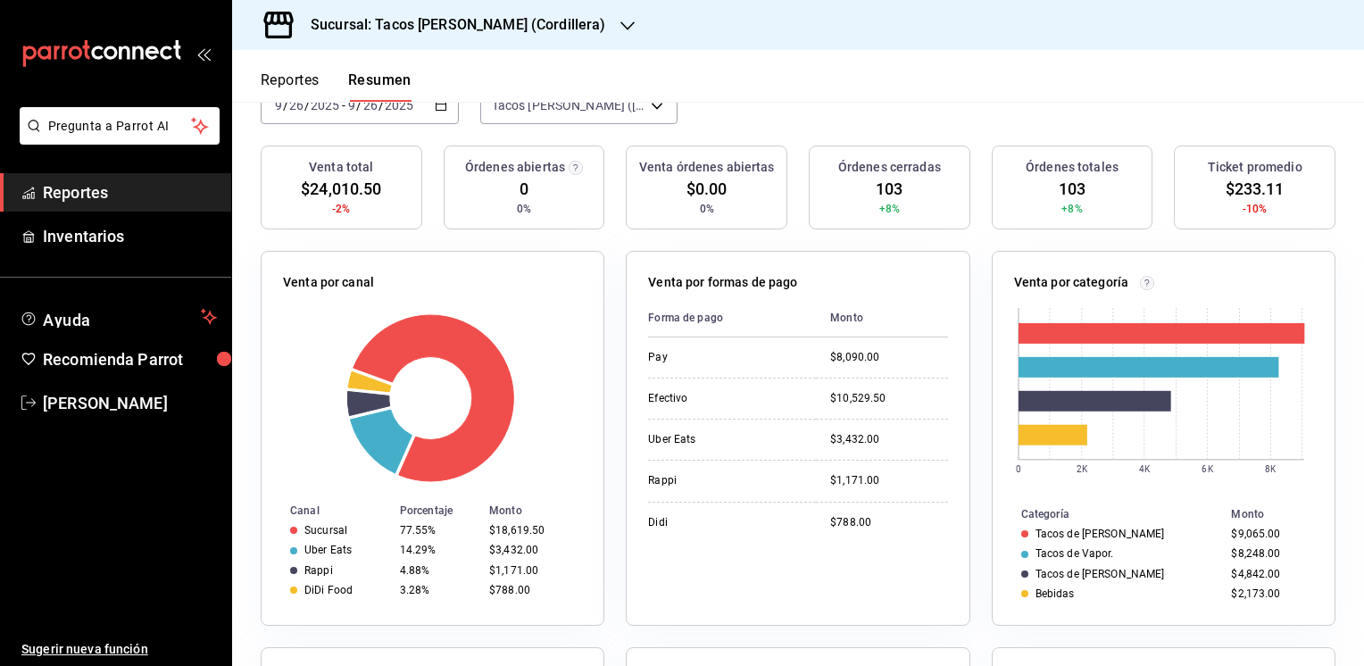
click at [289, 72] on button "Reportes" at bounding box center [290, 86] width 59 height 30
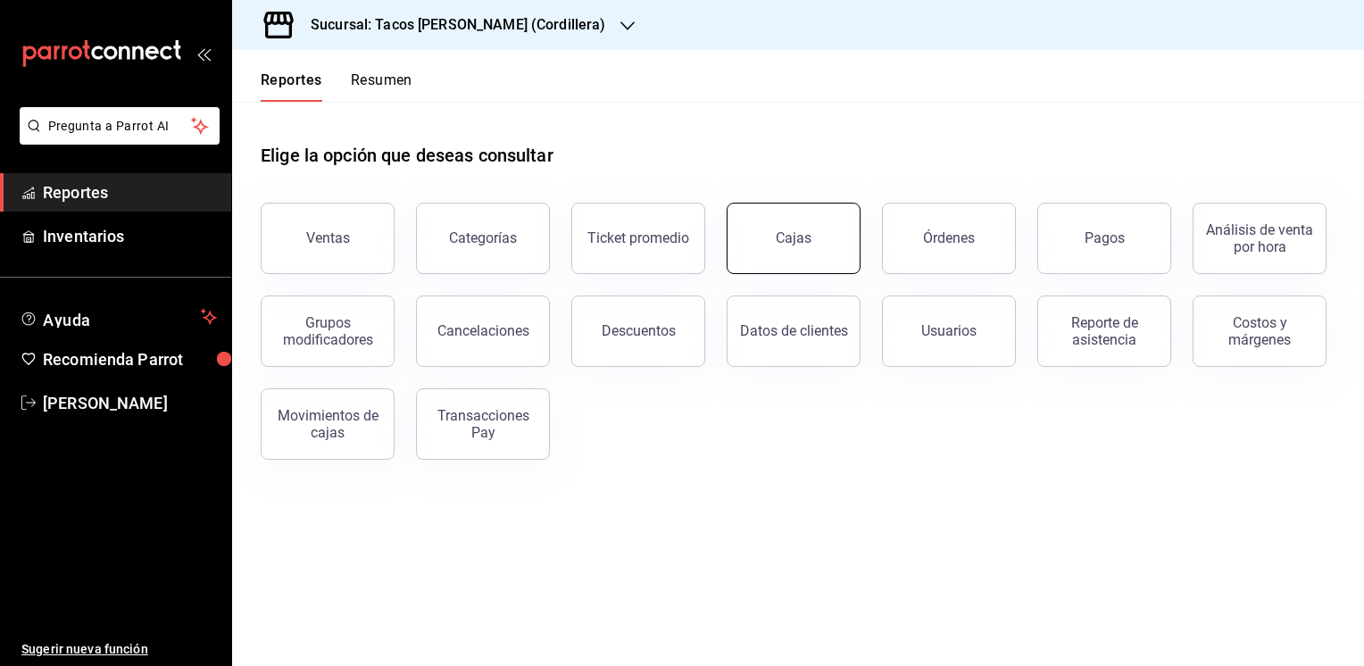
click at [809, 248] on link "Cajas" at bounding box center [794, 238] width 134 height 71
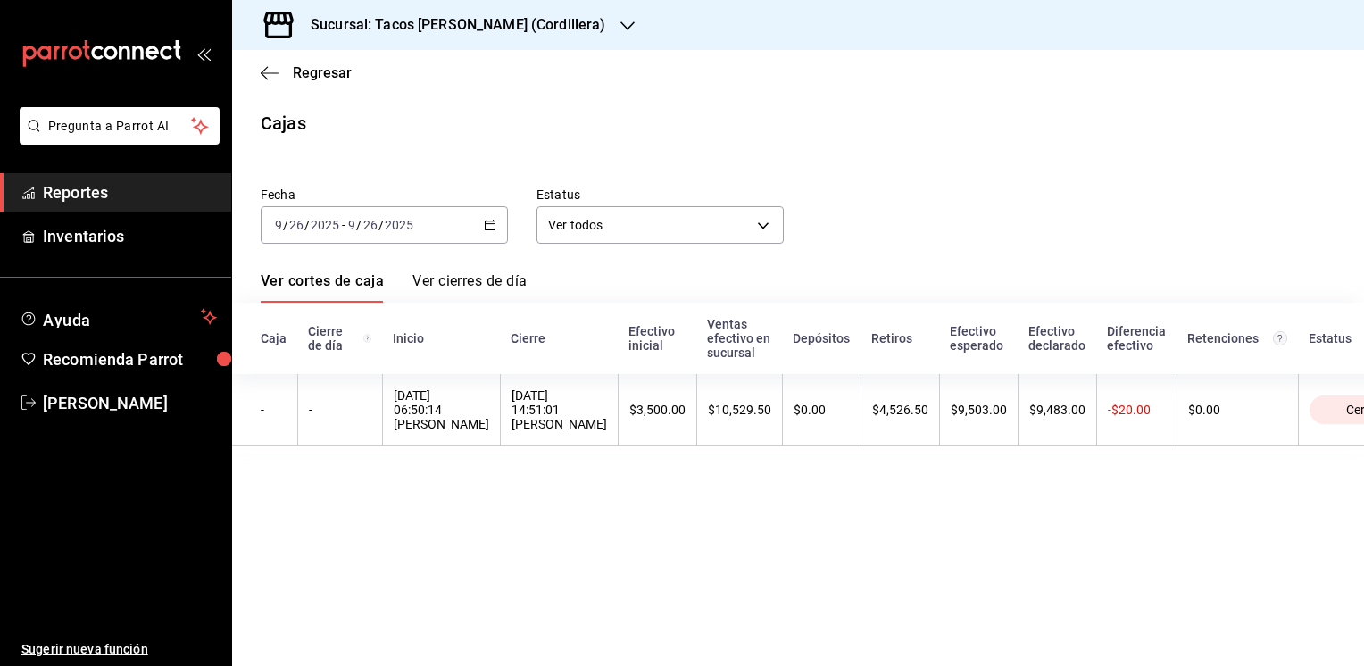
click at [708, 408] on div "$10,529.50" at bounding box center [739, 410] width 63 height 14
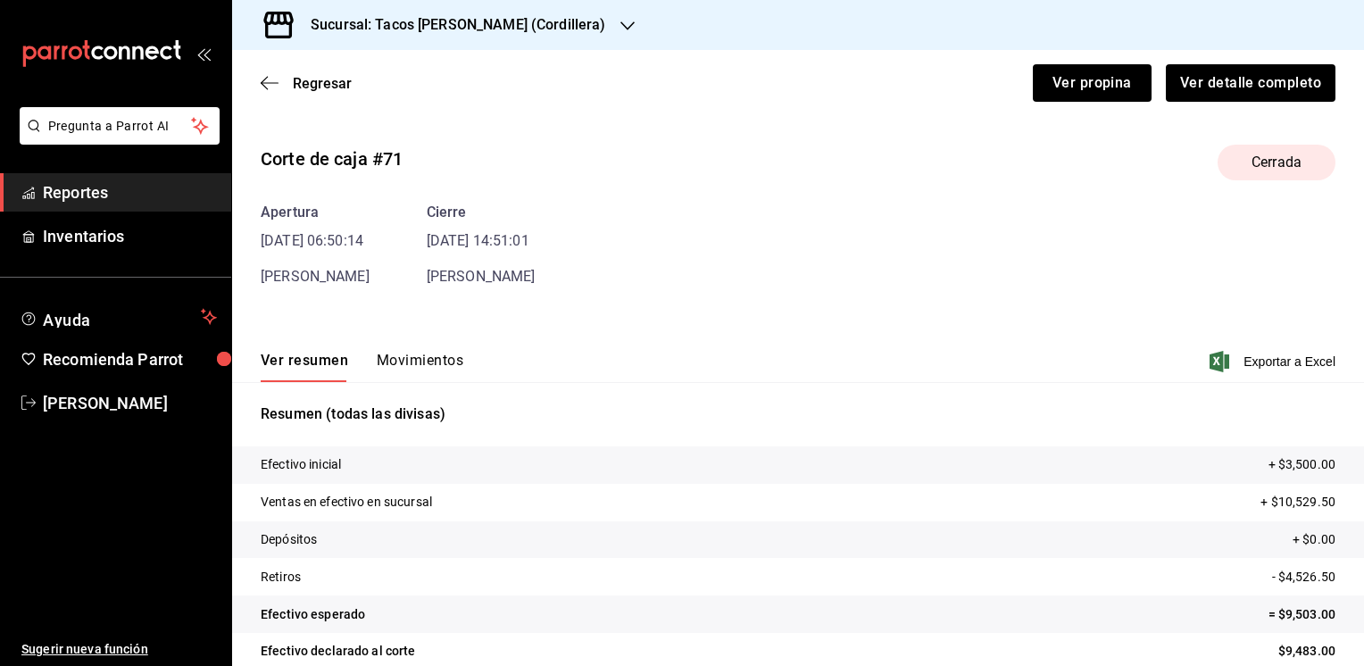
click at [434, 362] on button "Movimientos" at bounding box center [420, 367] width 87 height 30
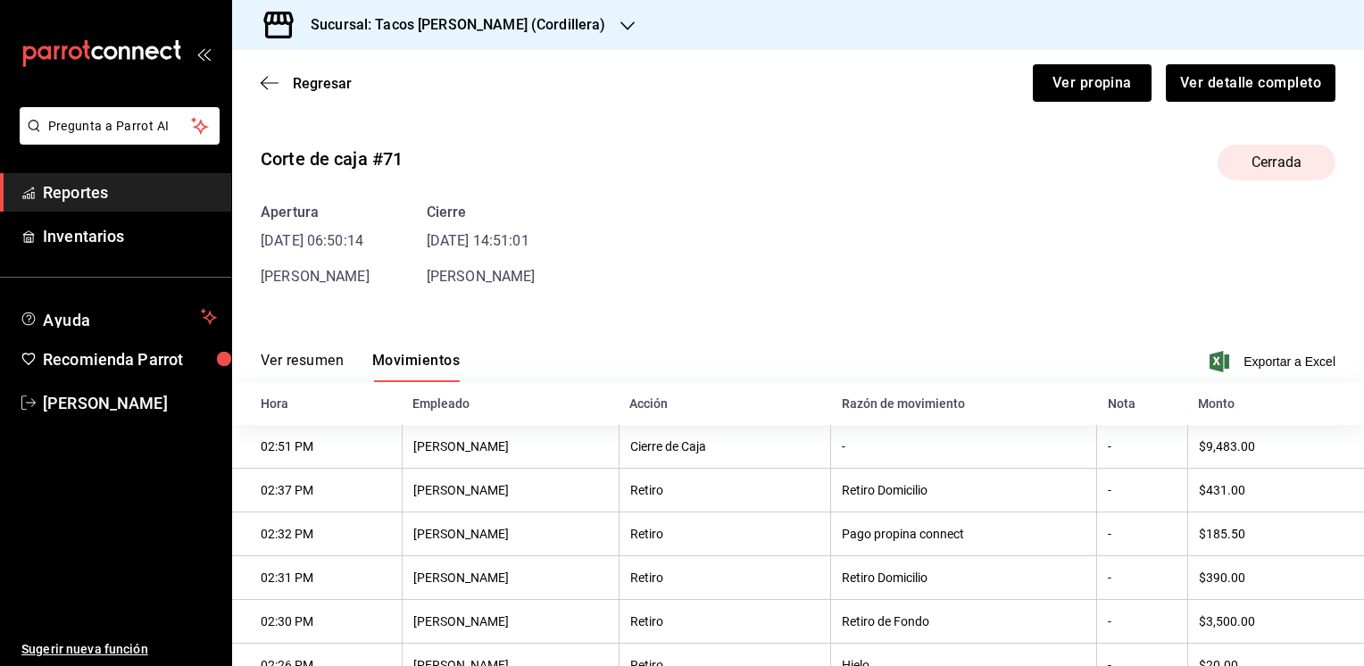
scroll to position [112, 0]
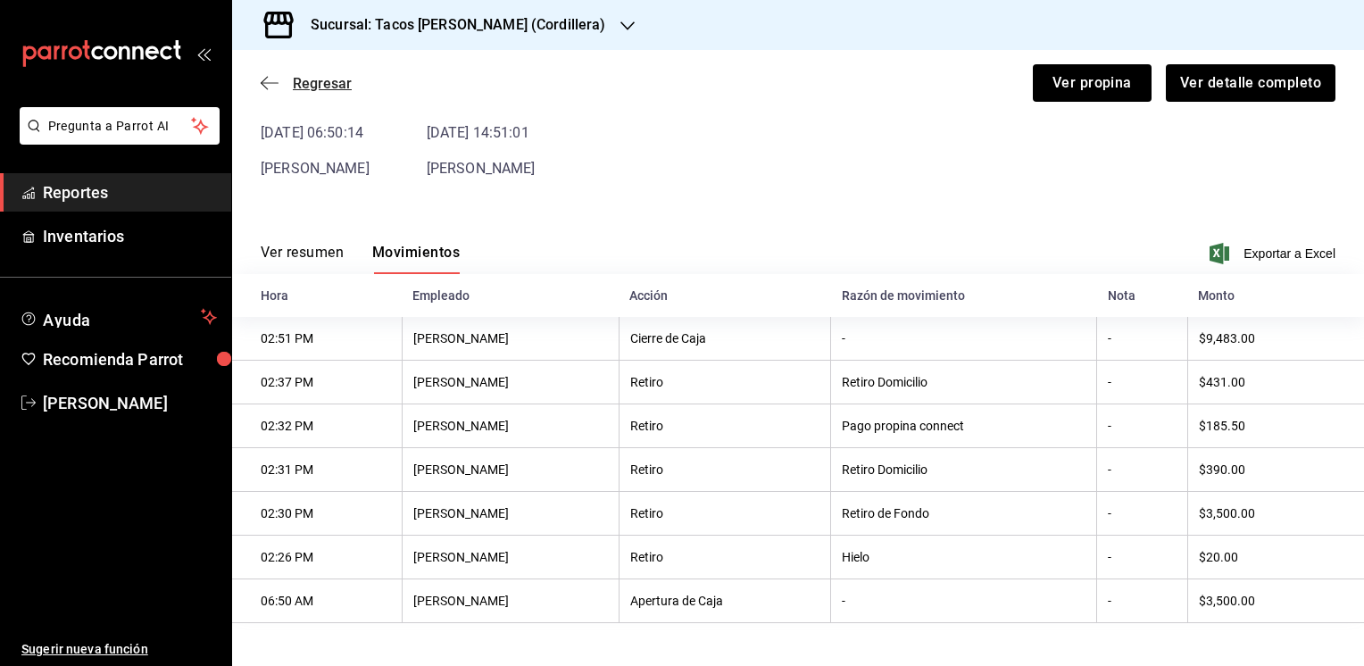
click at [336, 84] on span "Regresar" at bounding box center [322, 83] width 59 height 17
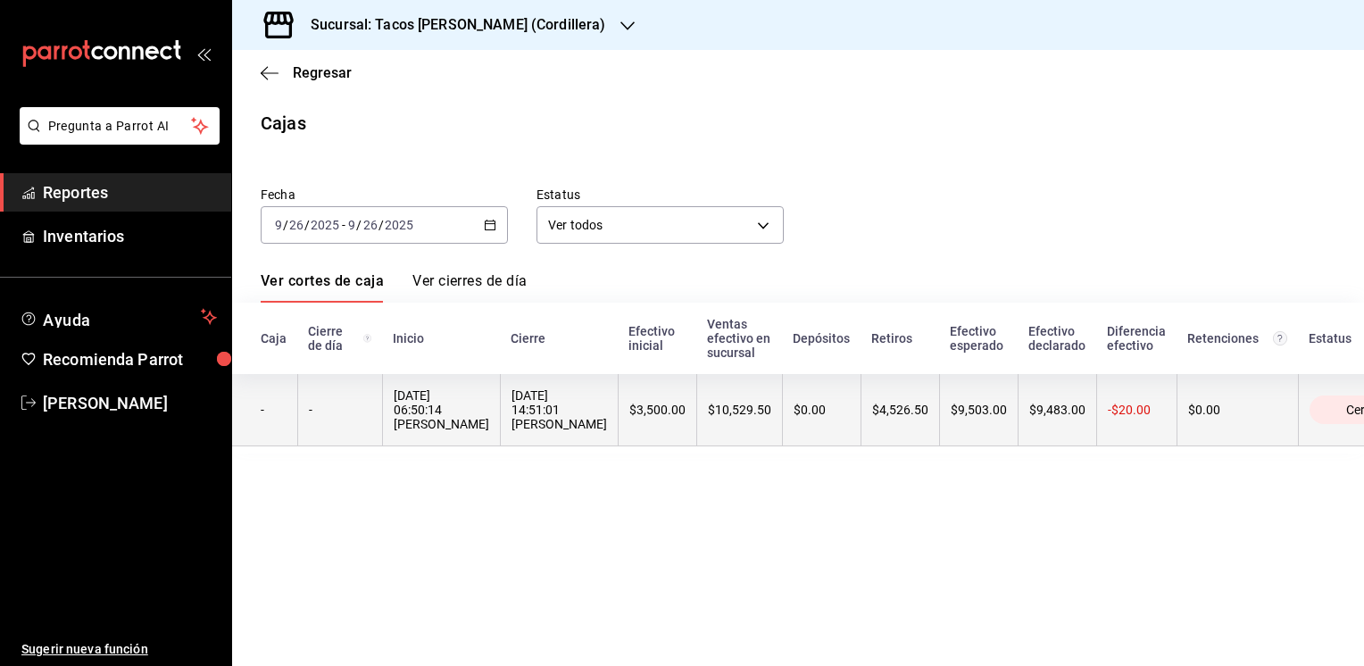
click at [1029, 417] on div "$9,483.00" at bounding box center [1057, 410] width 56 height 14
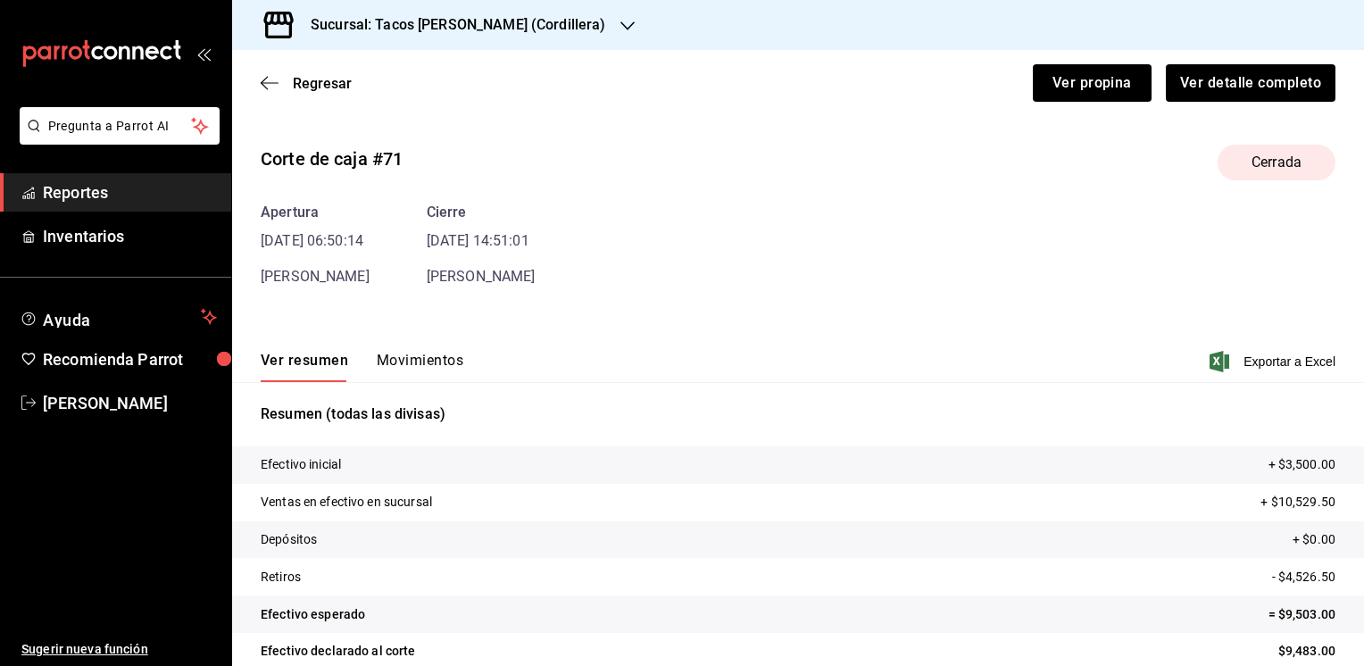
click at [395, 358] on button "Movimientos" at bounding box center [420, 367] width 87 height 30
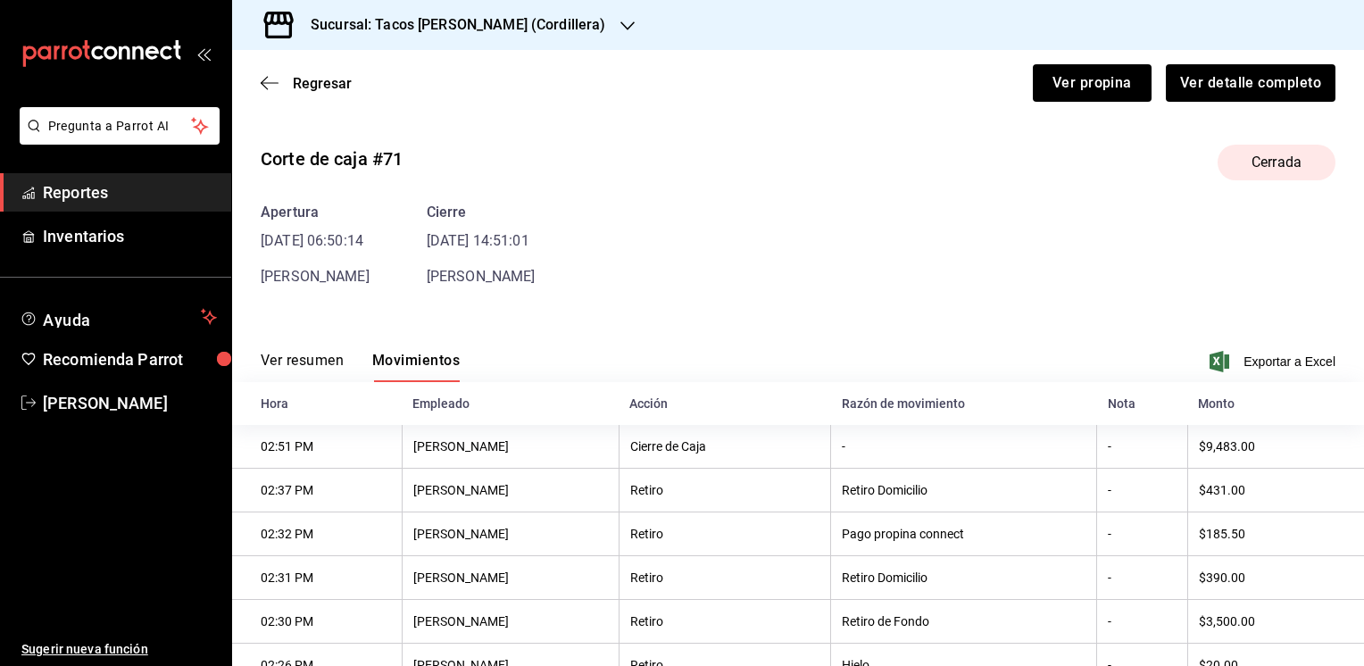
click at [395, 358] on button "Movimientos" at bounding box center [415, 367] width 87 height 30
click at [620, 28] on icon "button" at bounding box center [627, 25] width 14 height 9
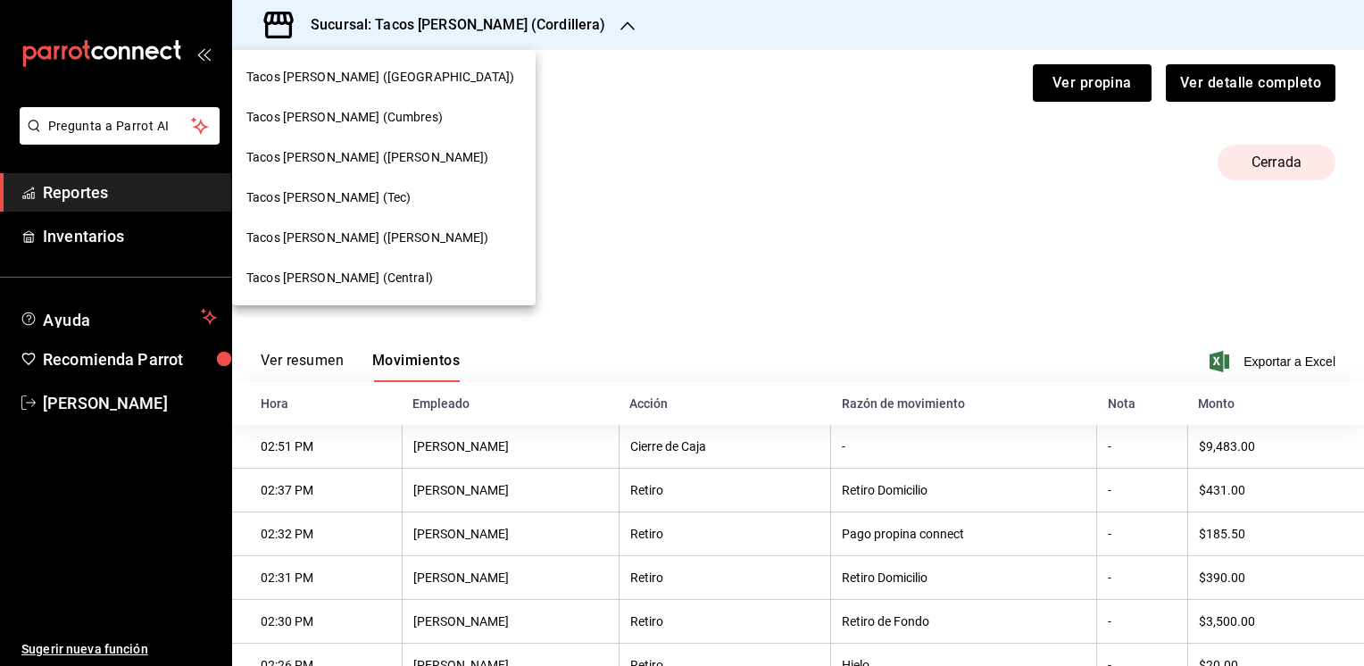
click at [390, 120] on span "Tacos [PERSON_NAME] (Cumbres)" at bounding box center [344, 117] width 196 height 19
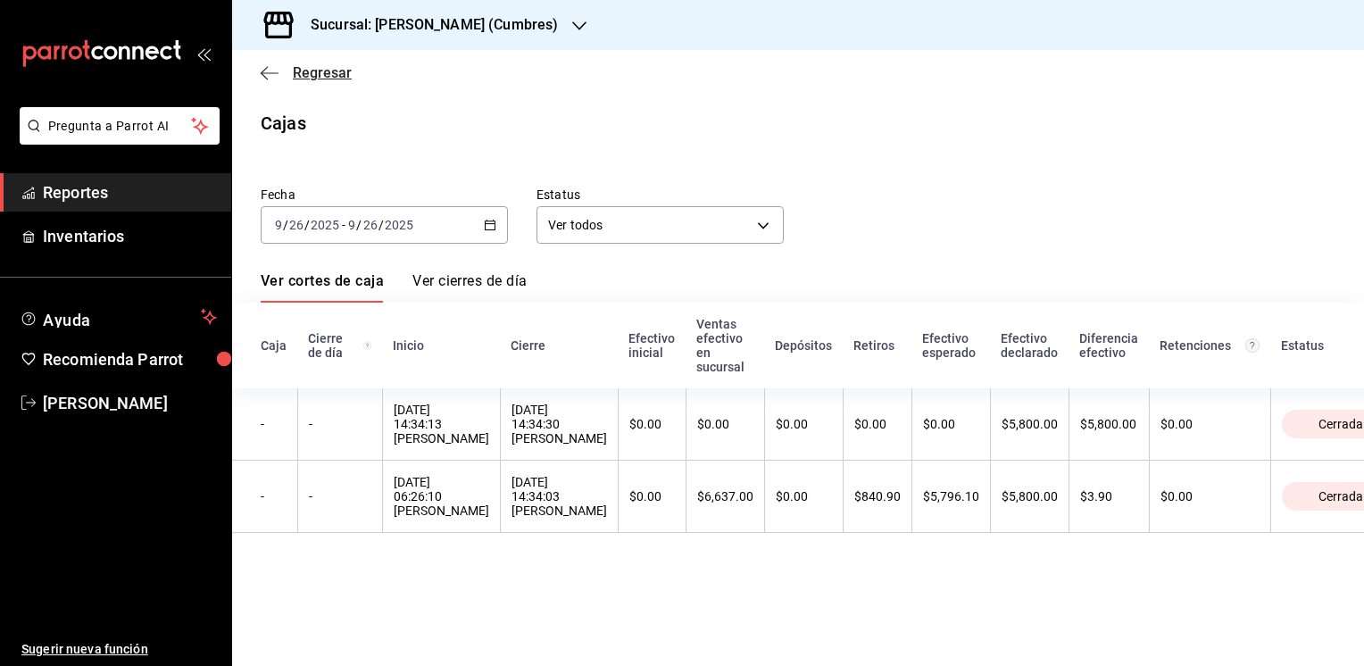
click at [327, 66] on span "Regresar" at bounding box center [322, 72] width 59 height 17
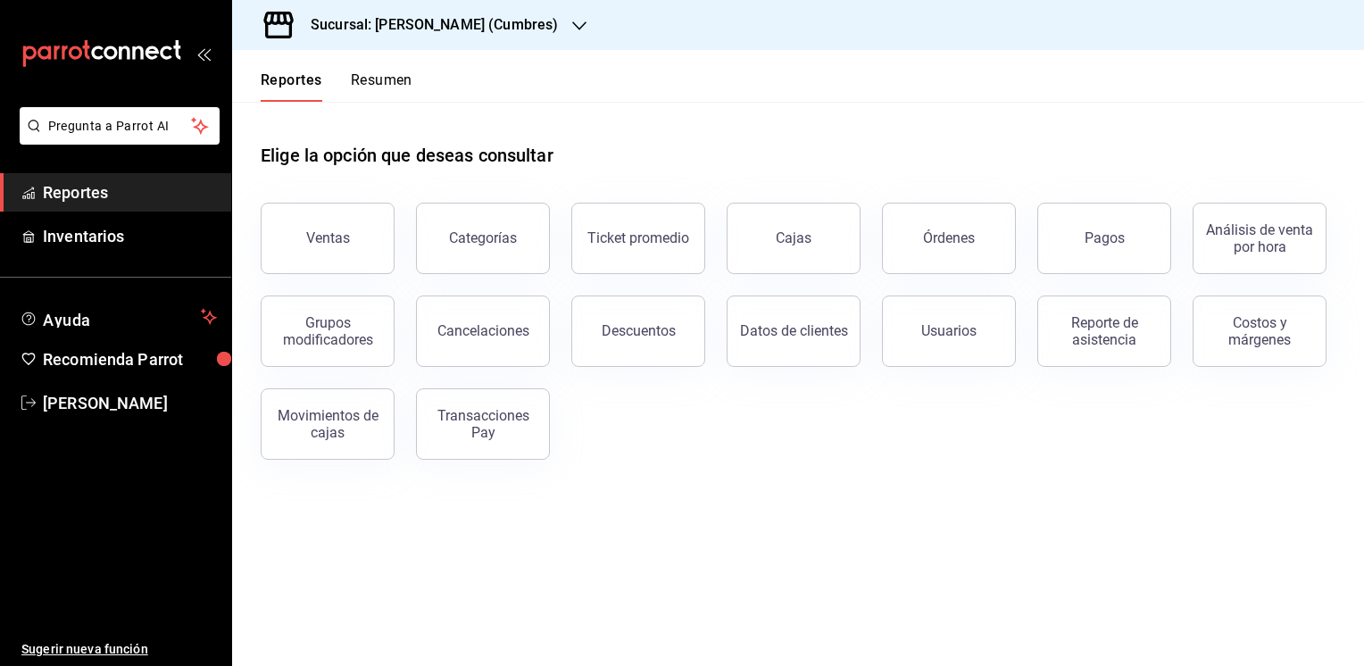
click at [389, 79] on button "Resumen" at bounding box center [382, 86] width 62 height 30
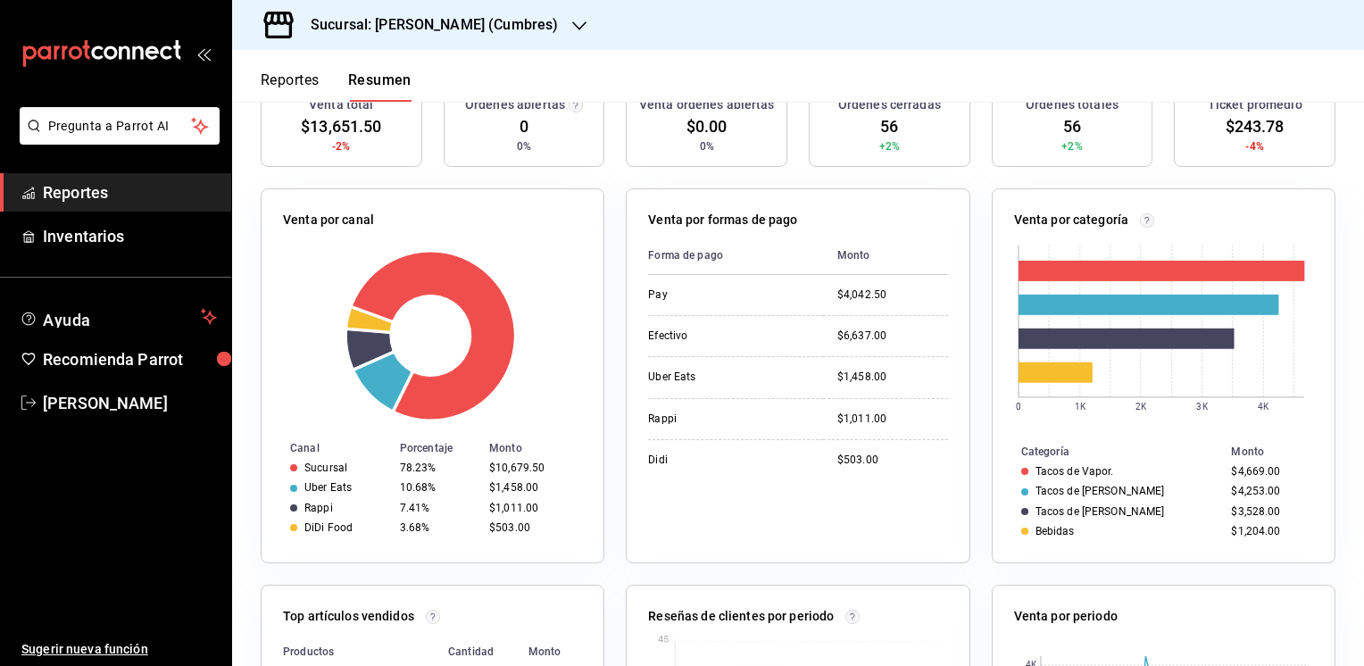
scroll to position [234, 0]
click at [302, 77] on button "Reportes" at bounding box center [290, 86] width 59 height 30
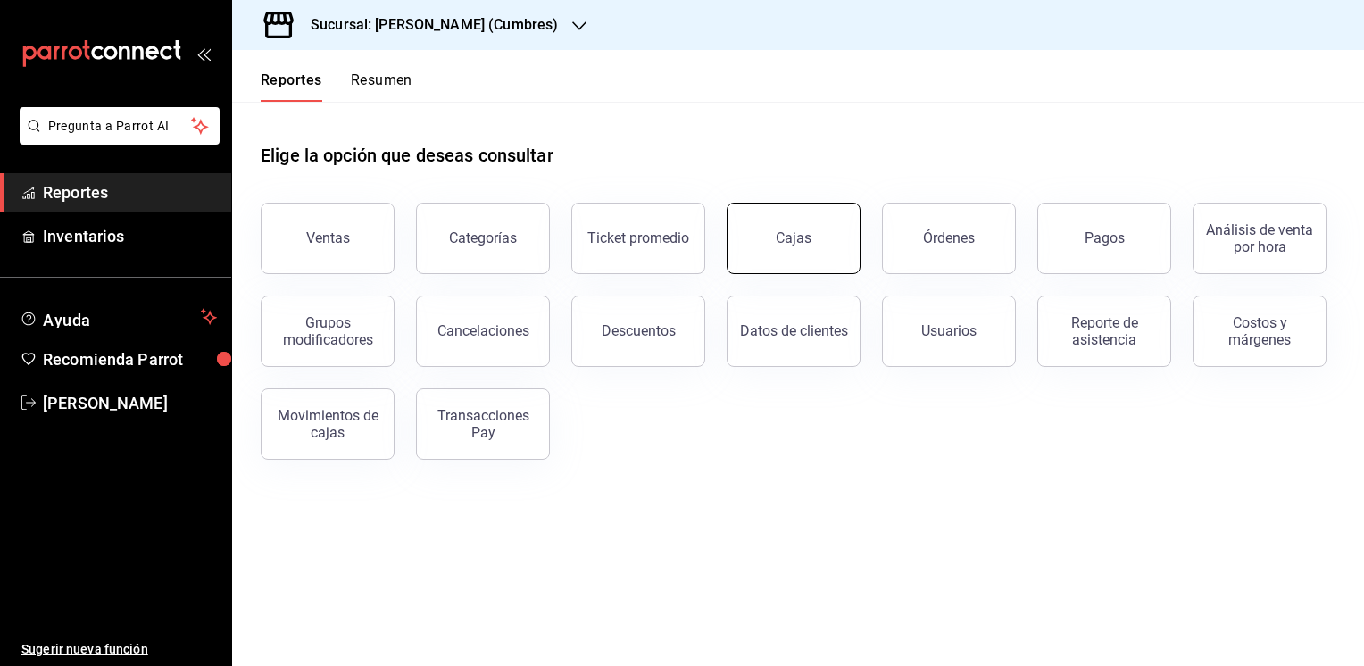
click at [793, 244] on div "Cajas" at bounding box center [794, 238] width 37 height 21
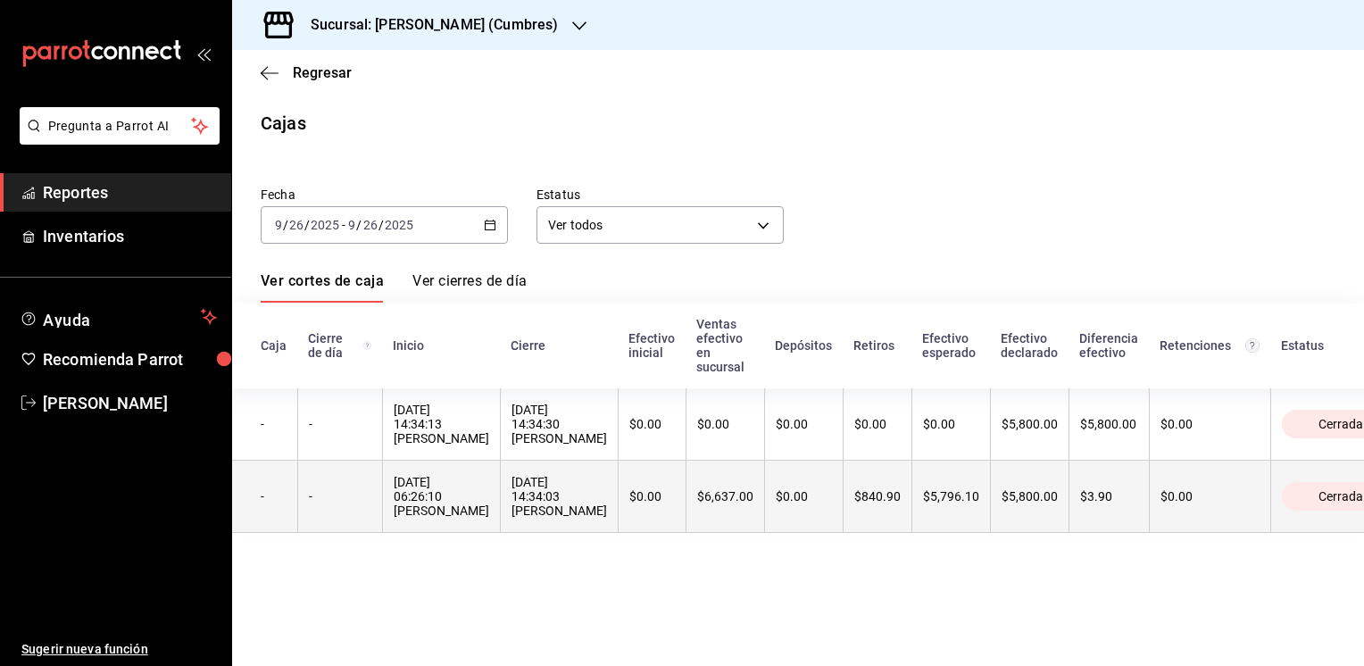
click at [685, 494] on th "$6,637.00" at bounding box center [724, 497] width 79 height 72
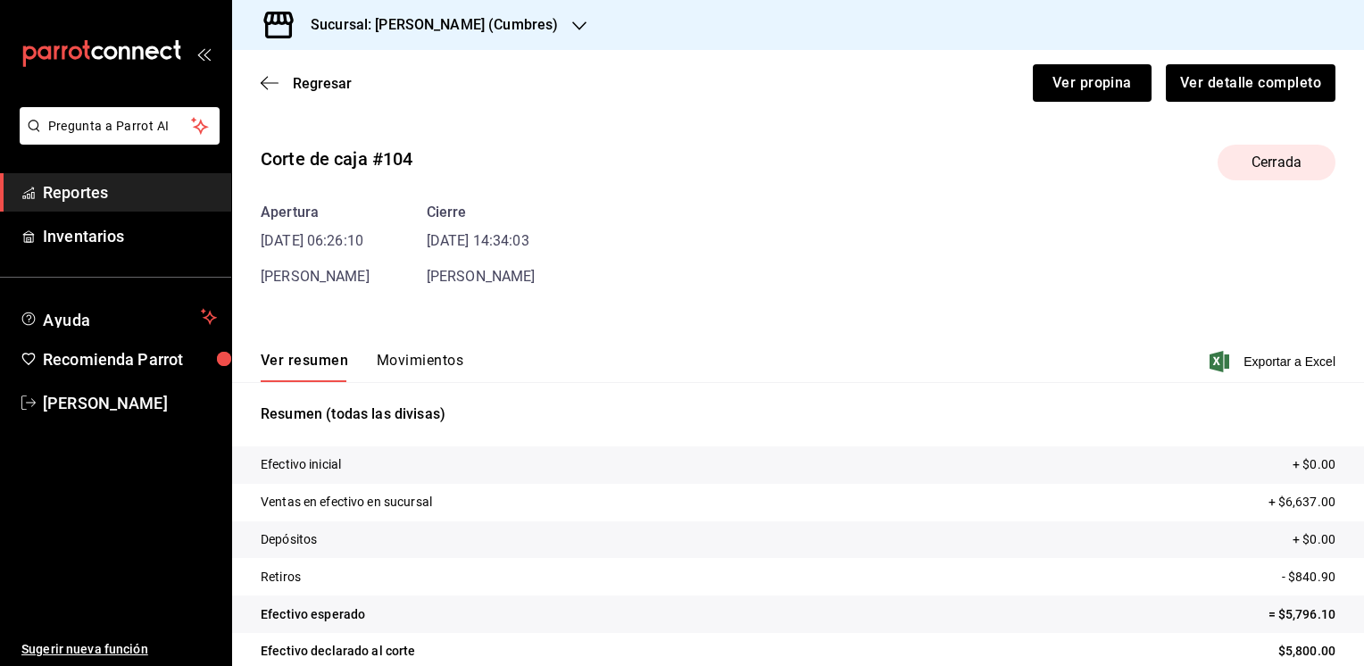
click at [407, 359] on button "Movimientos" at bounding box center [420, 367] width 87 height 30
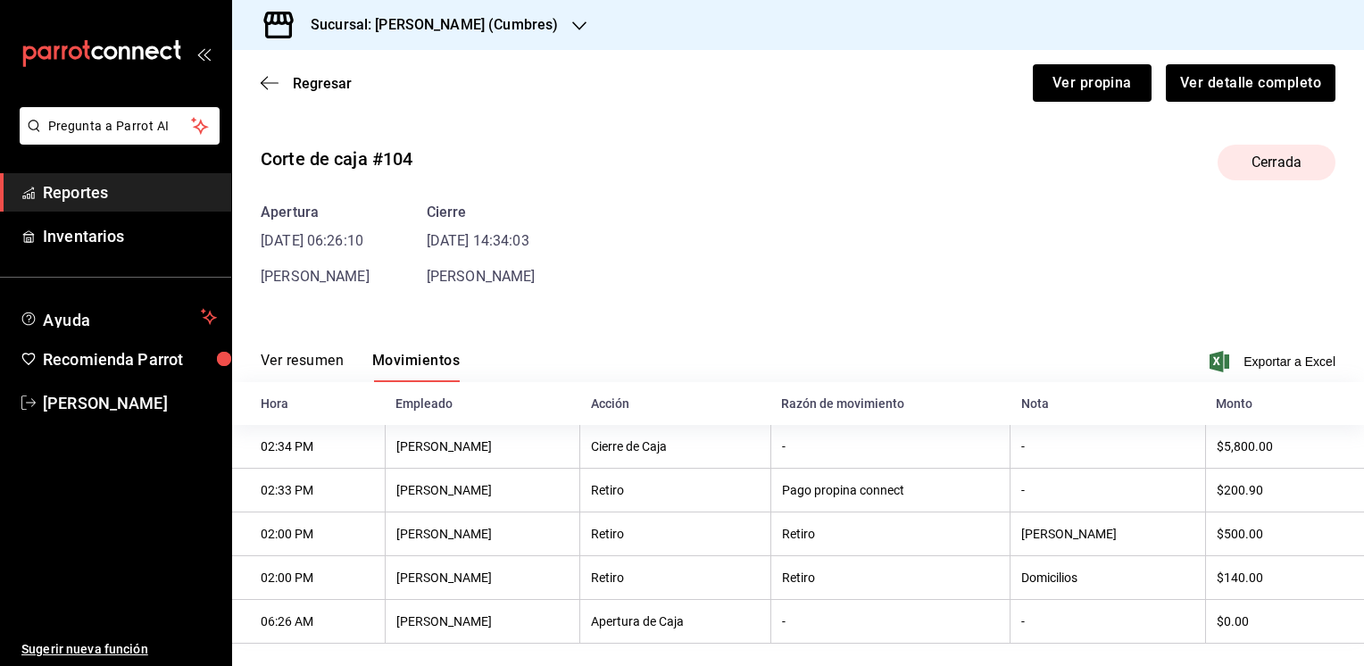
scroll to position [23, 0]
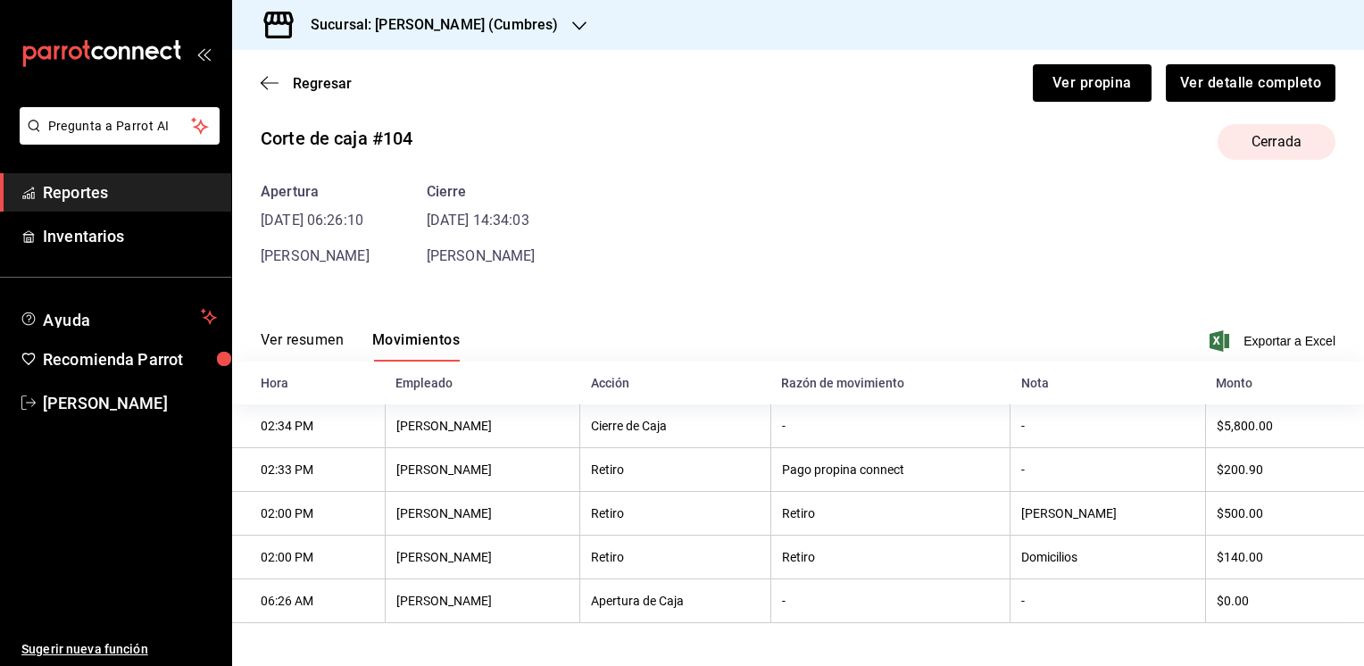
click at [317, 338] on button "Ver resumen" at bounding box center [302, 346] width 83 height 30
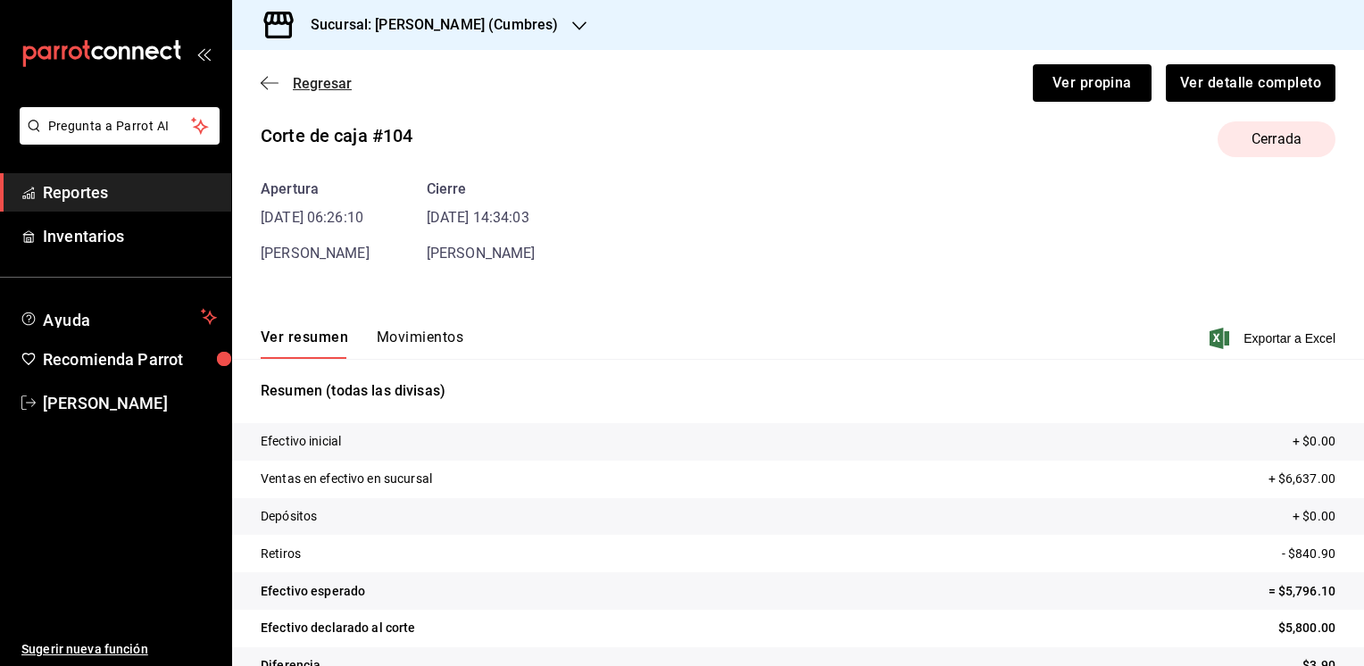
click at [316, 75] on span "Regresar" at bounding box center [322, 83] width 59 height 17
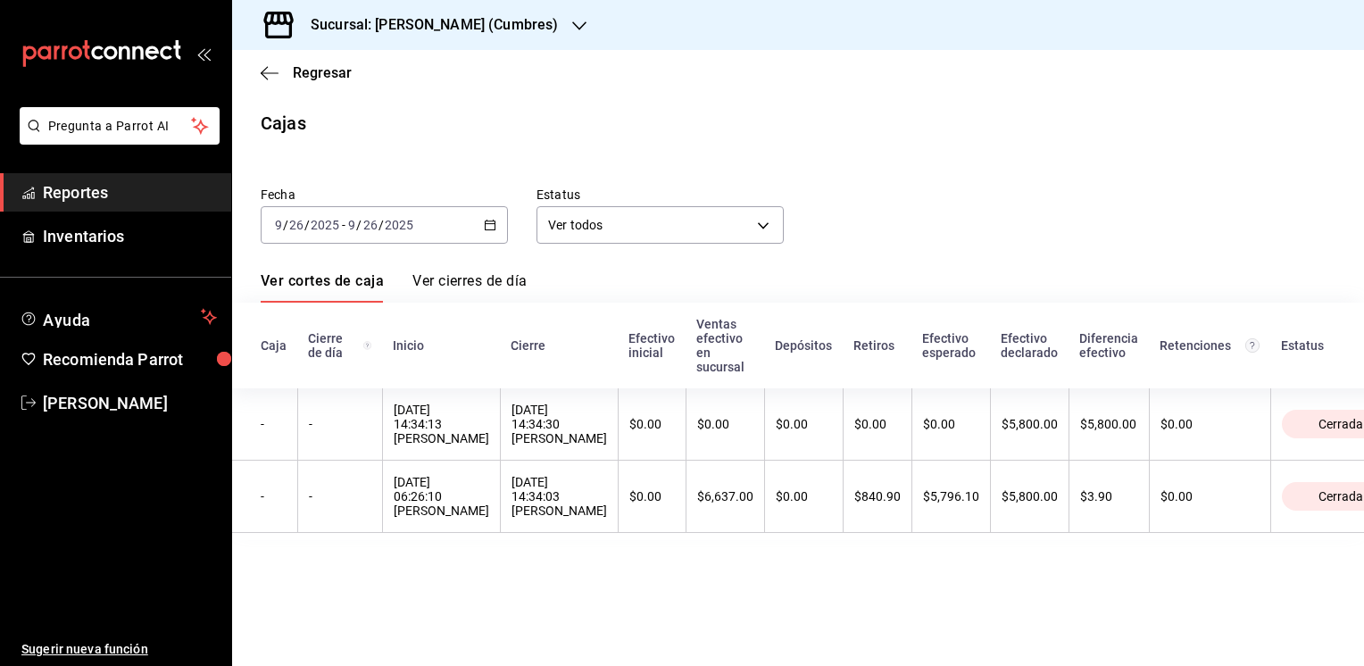
click at [572, 23] on icon "button" at bounding box center [579, 25] width 14 height 9
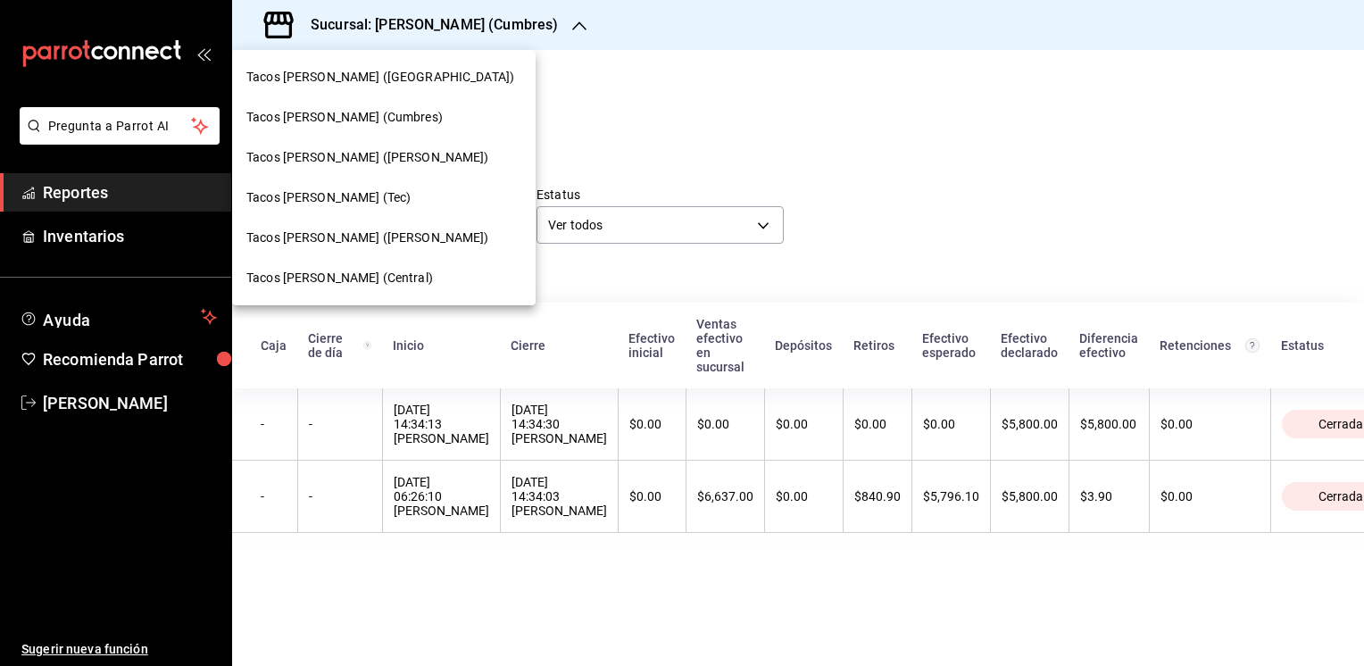
click at [333, 159] on span "Tacos [PERSON_NAME] ([PERSON_NAME])" at bounding box center [367, 157] width 243 height 19
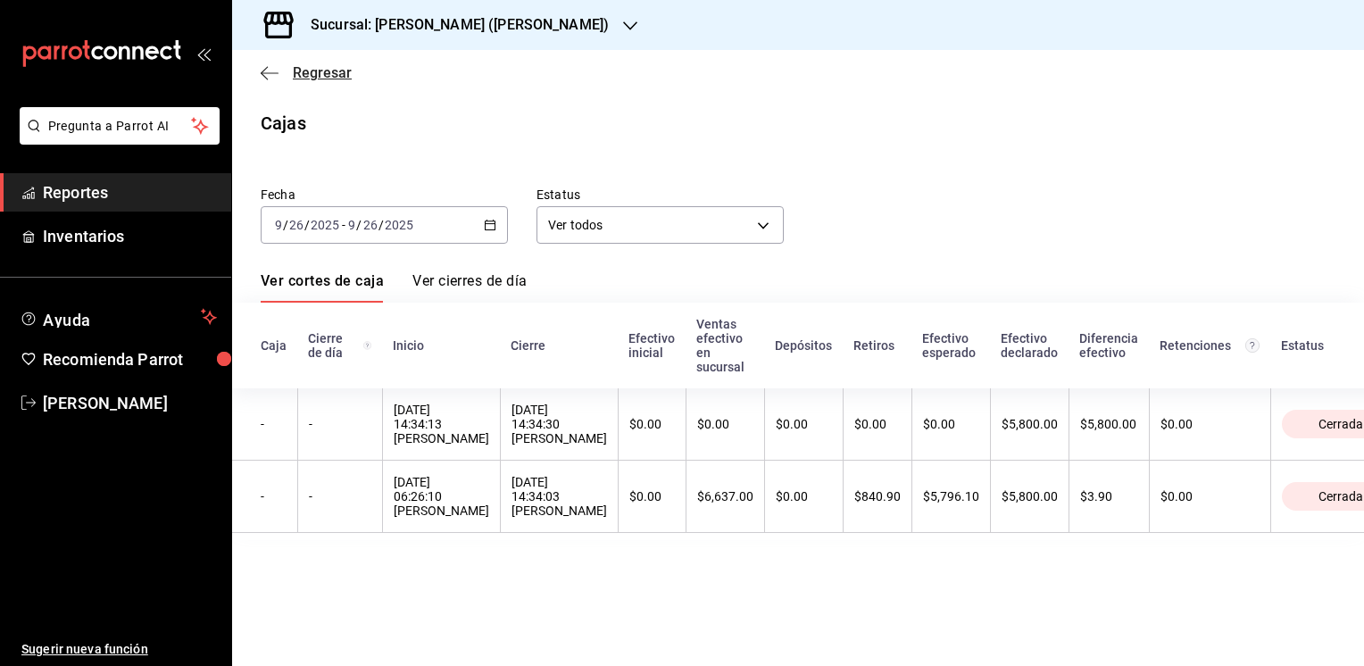
click at [312, 71] on span "Regresar" at bounding box center [322, 72] width 59 height 17
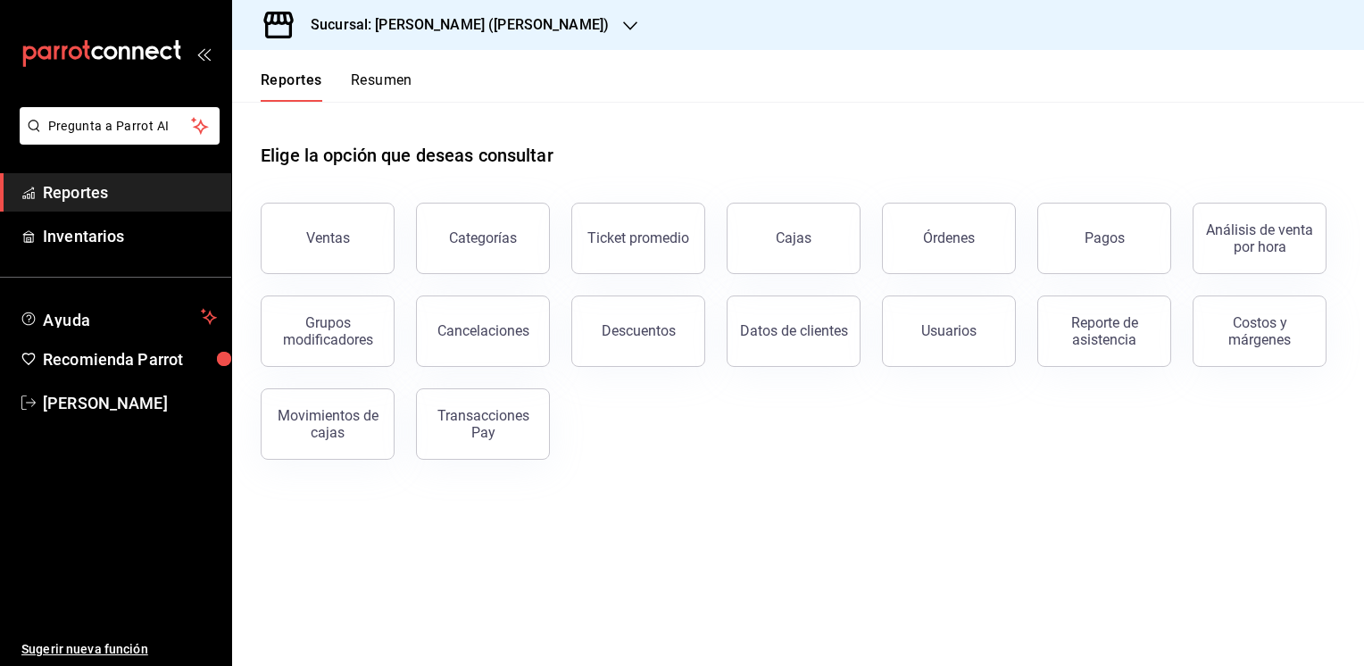
click at [371, 78] on button "Resumen" at bounding box center [382, 86] width 62 height 30
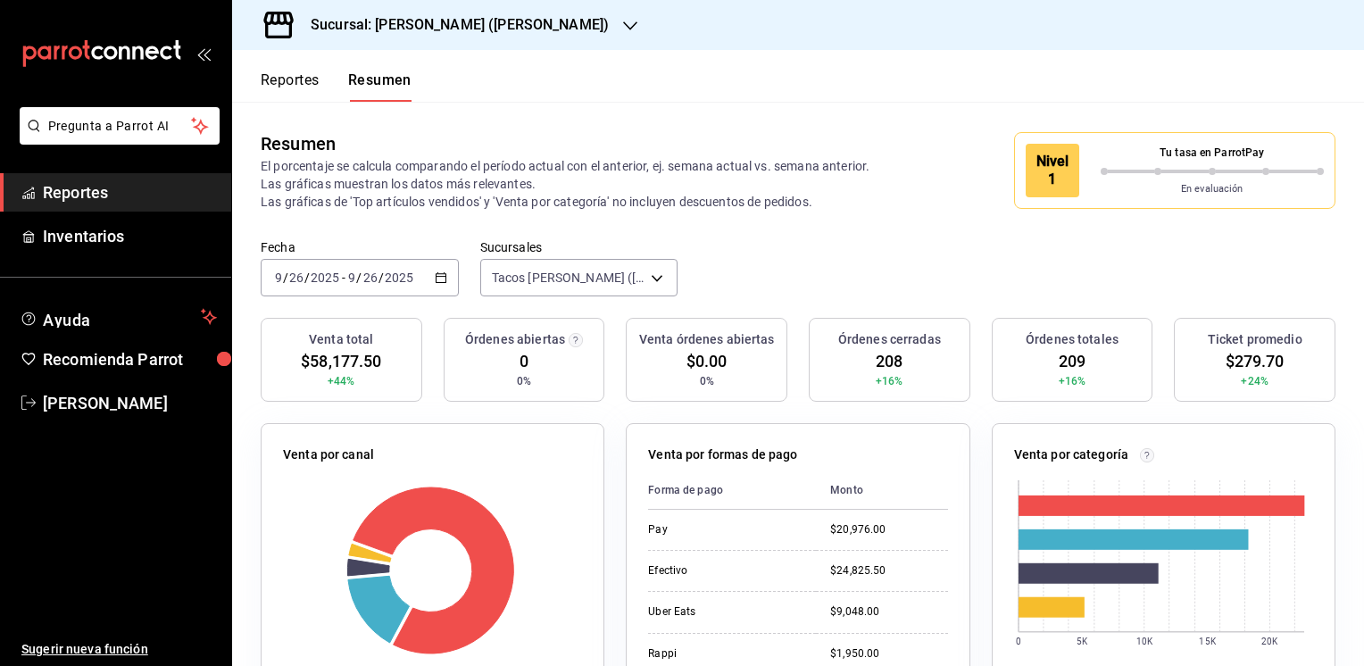
click at [307, 79] on button "Reportes" at bounding box center [290, 86] width 59 height 30
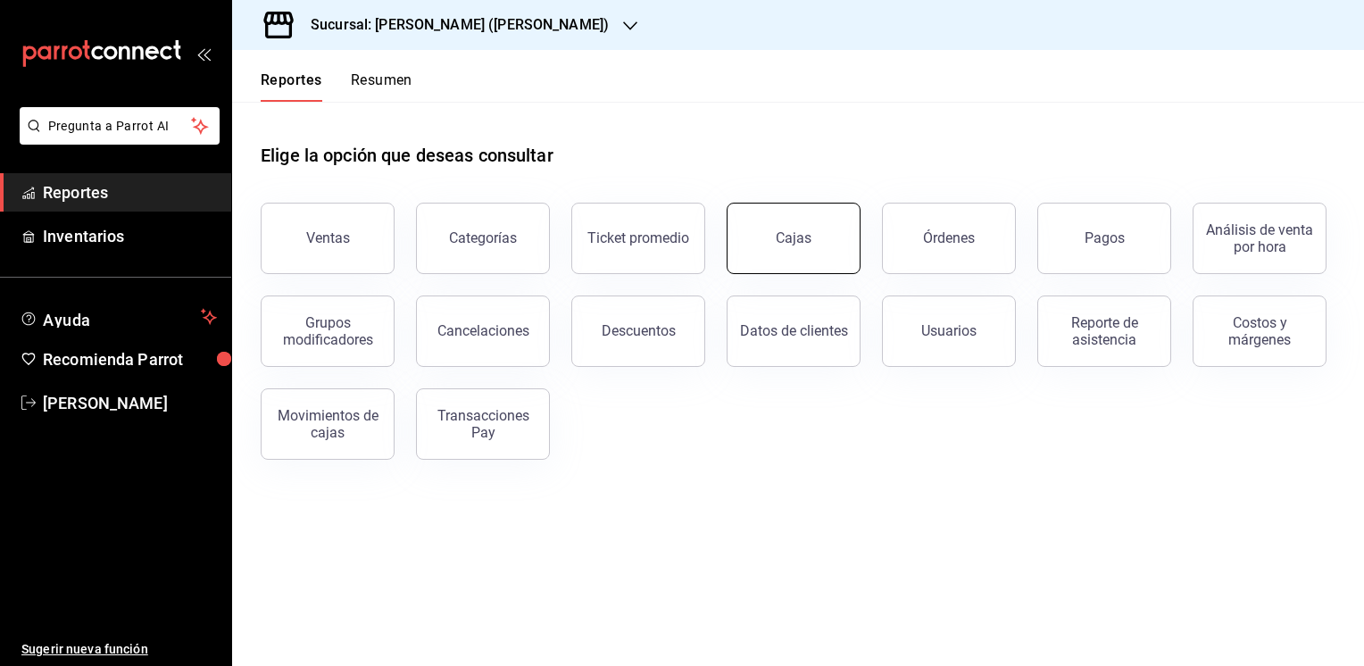
click at [807, 225] on link "Cajas" at bounding box center [794, 238] width 134 height 71
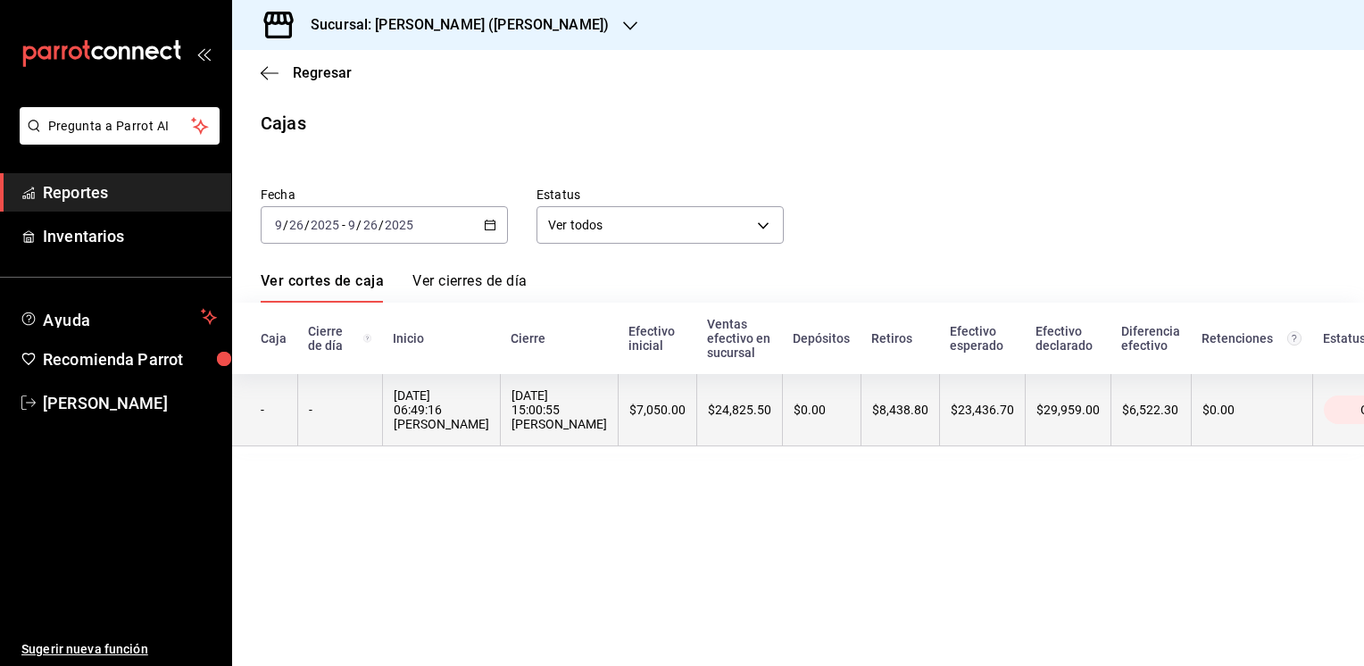
click at [782, 403] on th "$24,825.50" at bounding box center [739, 410] width 86 height 72
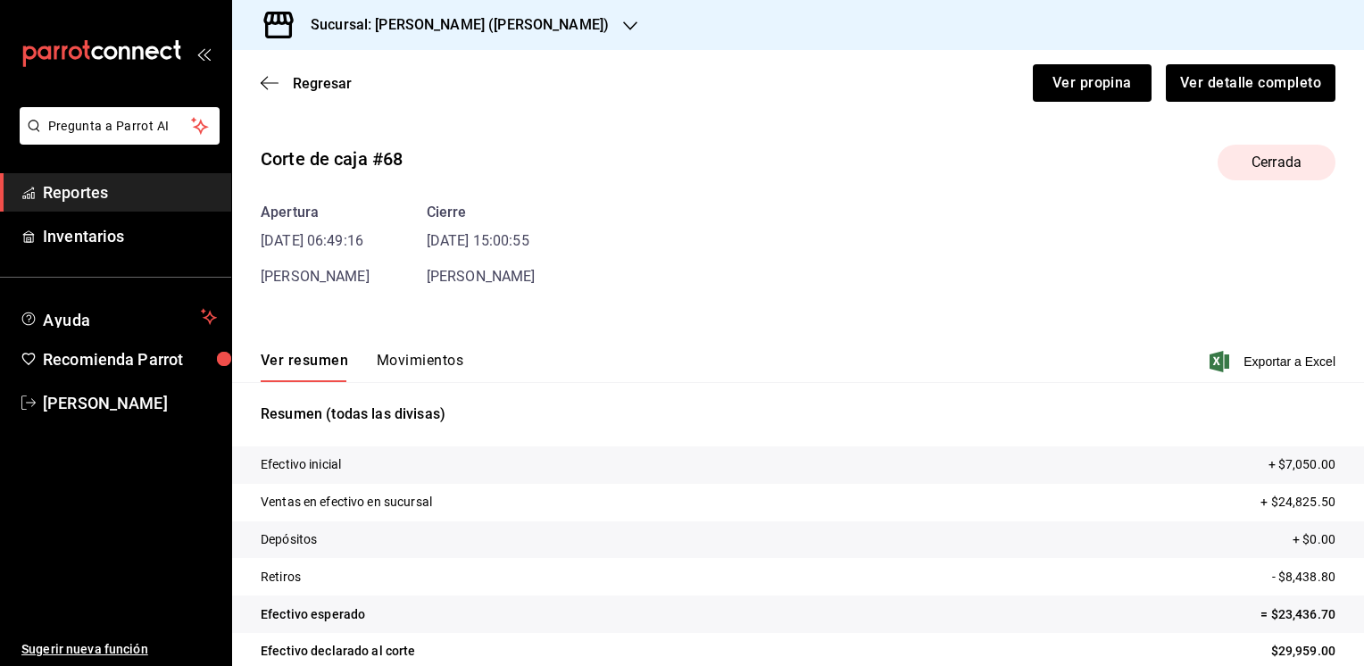
click at [419, 360] on button "Movimientos" at bounding box center [420, 367] width 87 height 30
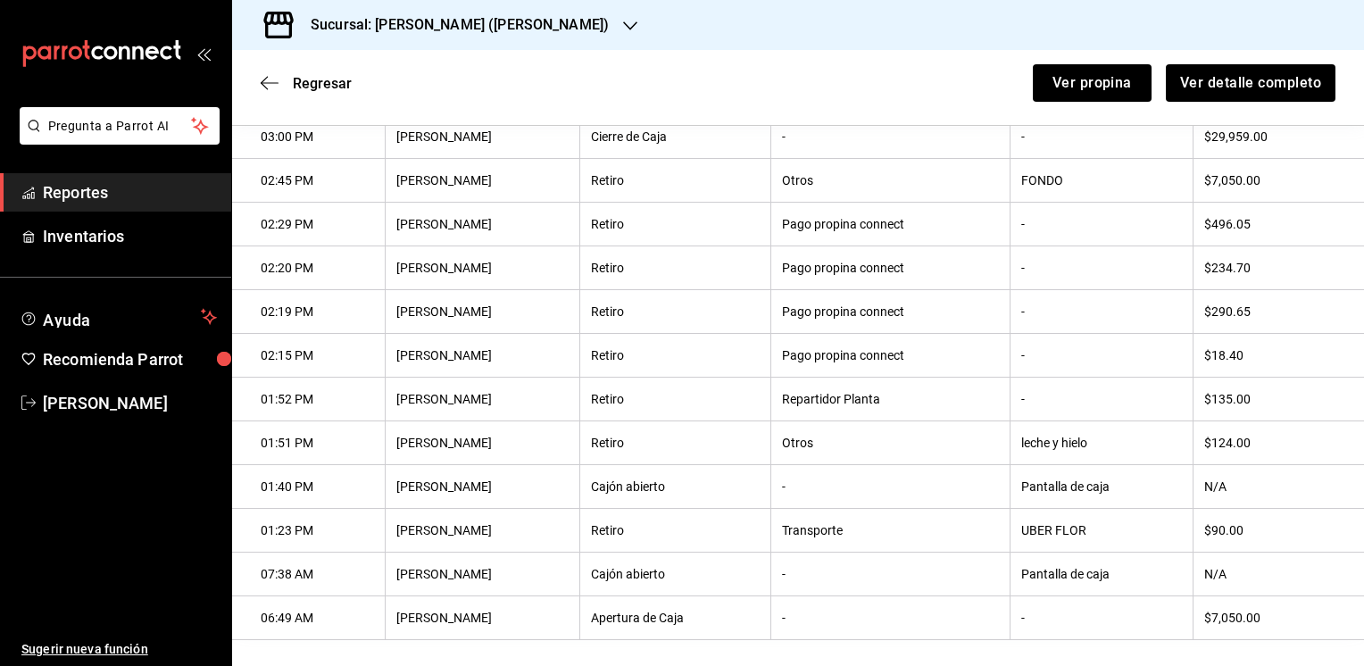
scroll to position [366, 0]
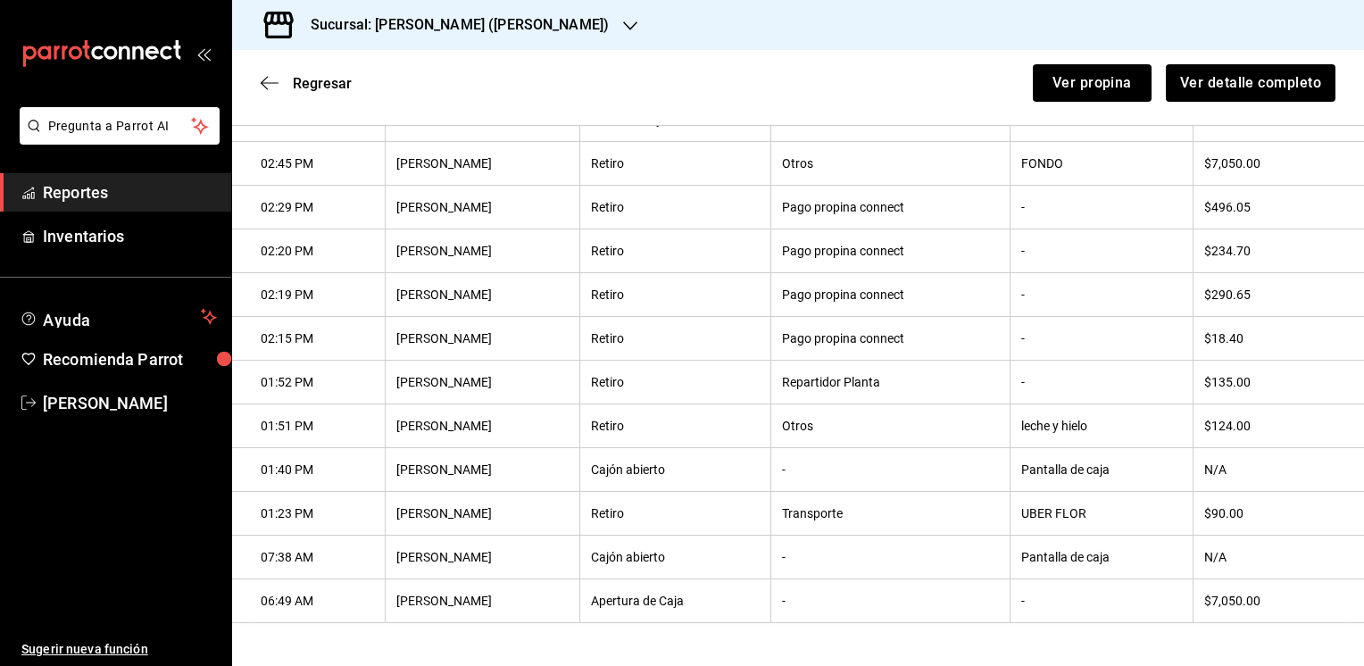
click at [318, 71] on div "Regresar Ver propina Ver detalle completo" at bounding box center [798, 83] width 1132 height 66
click at [306, 78] on span "Regresar" at bounding box center [322, 83] width 59 height 17
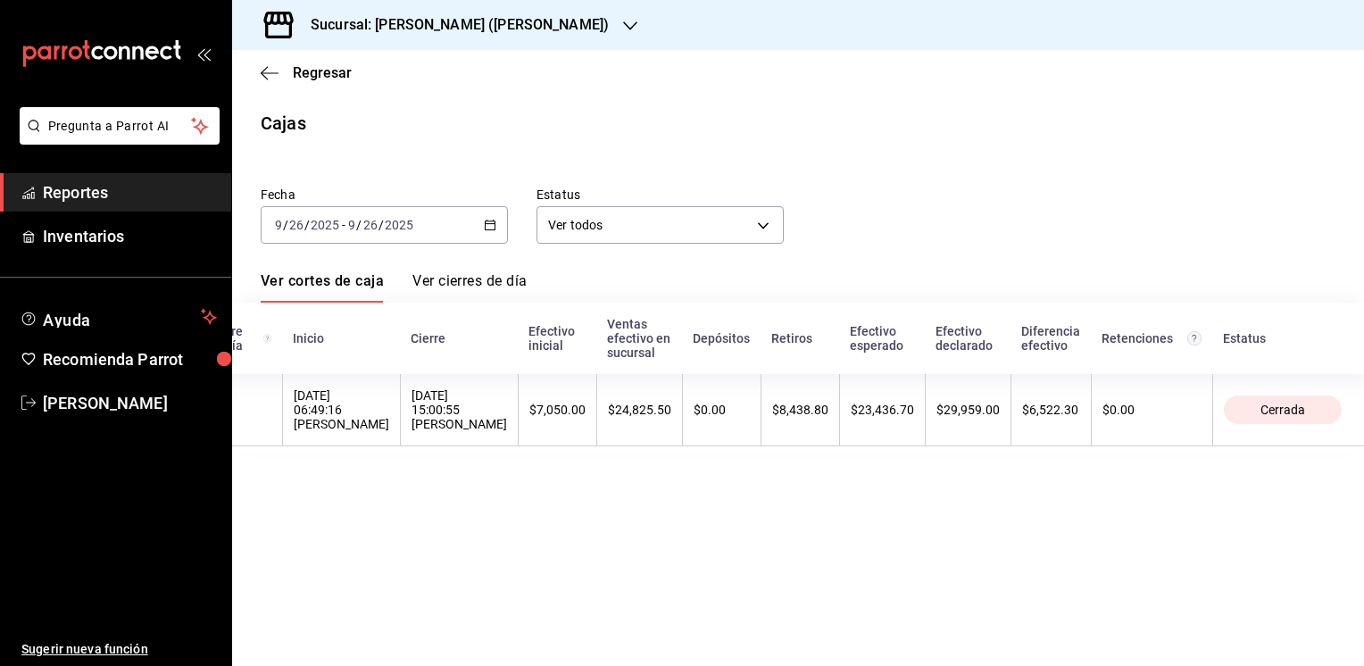
scroll to position [0, 104]
